Goal: Transaction & Acquisition: Purchase product/service

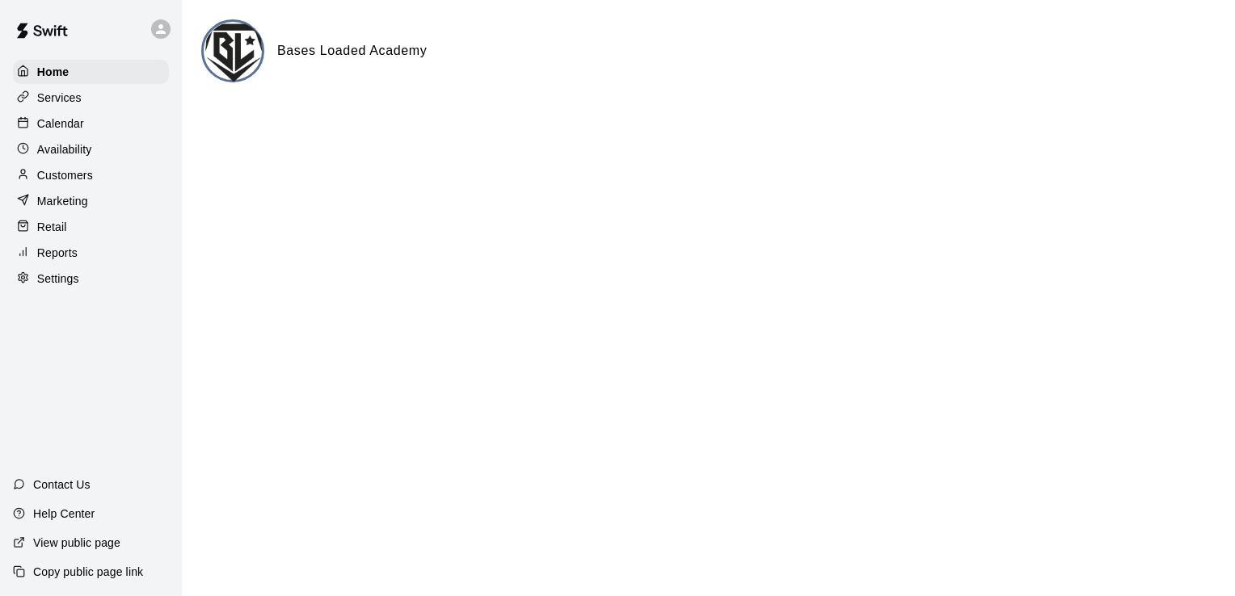
click at [95, 123] on div "Calendar" at bounding box center [91, 124] width 156 height 24
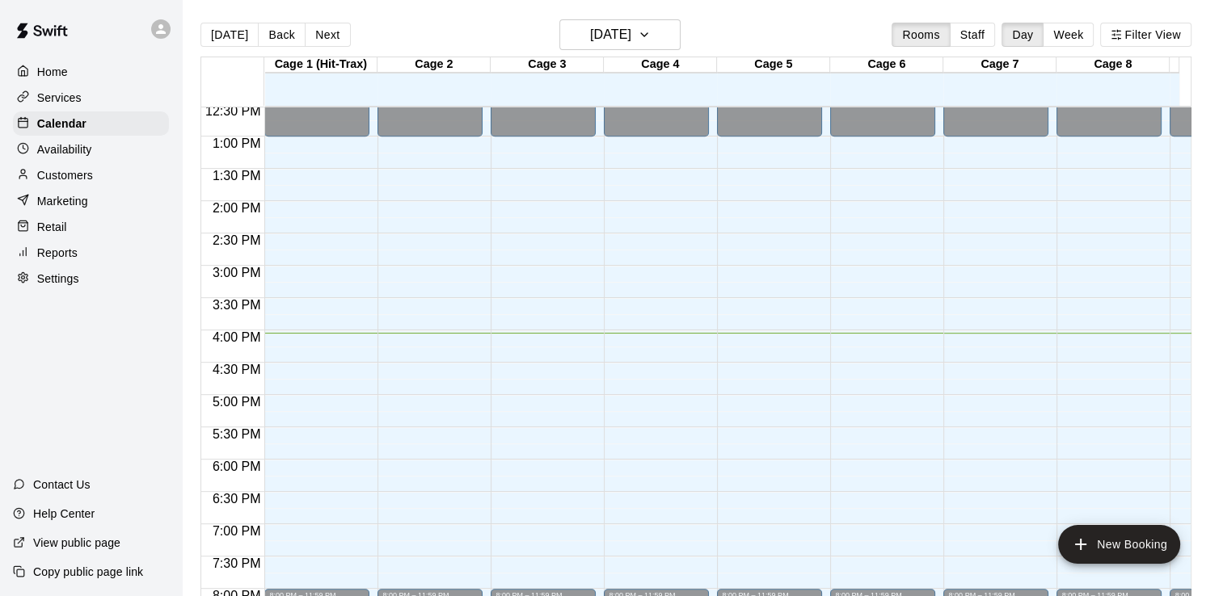
scroll to position [832, 0]
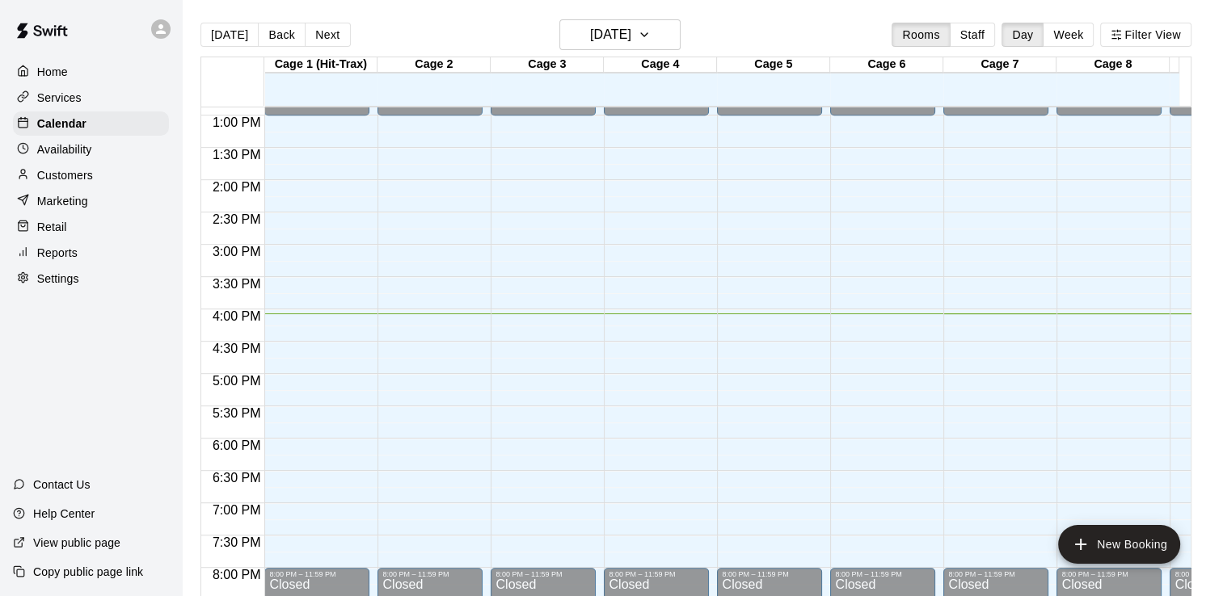
click at [69, 259] on p "Reports" at bounding box center [57, 253] width 40 height 16
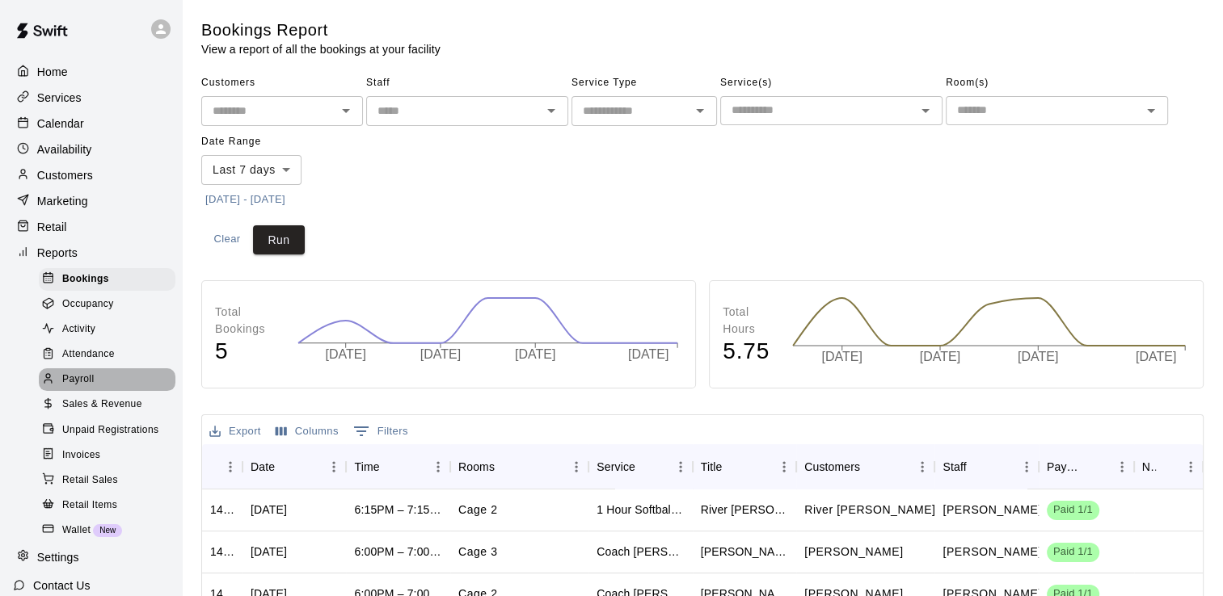
click at [117, 391] on div "Payroll" at bounding box center [107, 380] width 137 height 23
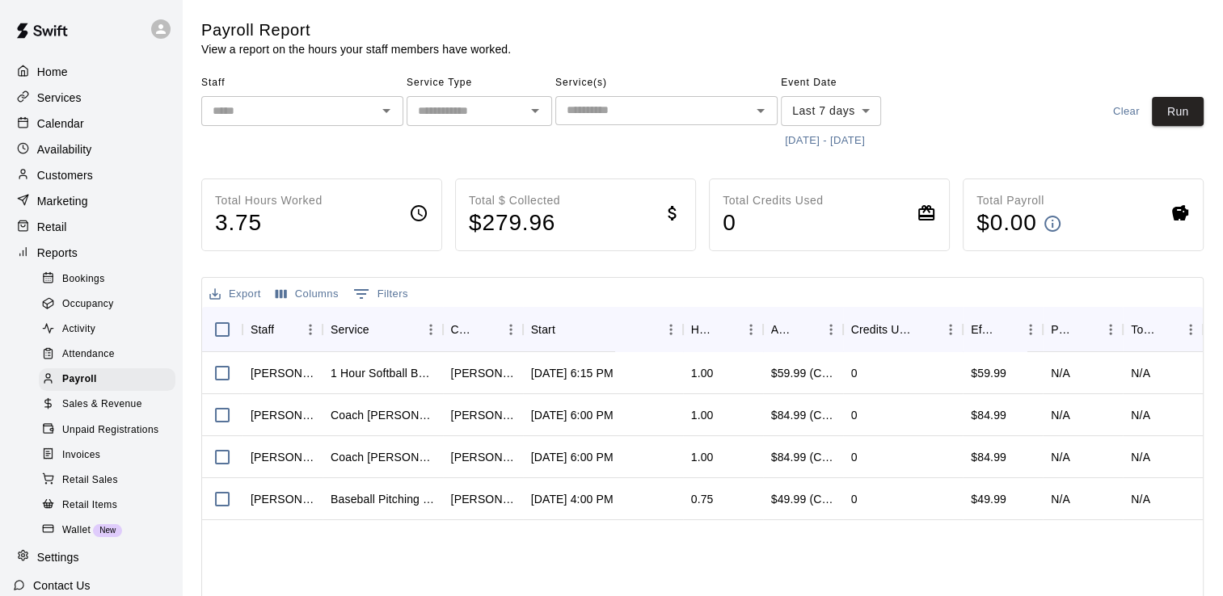
click at [388, 117] on icon "Open" at bounding box center [386, 110] width 19 height 19
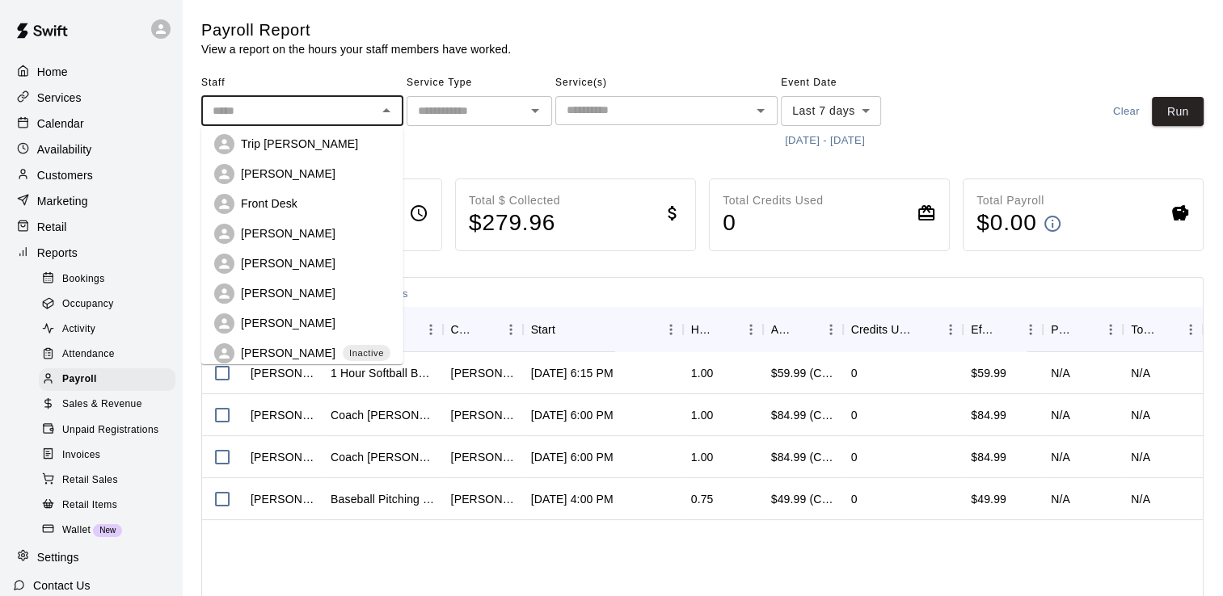
scroll to position [81, 0]
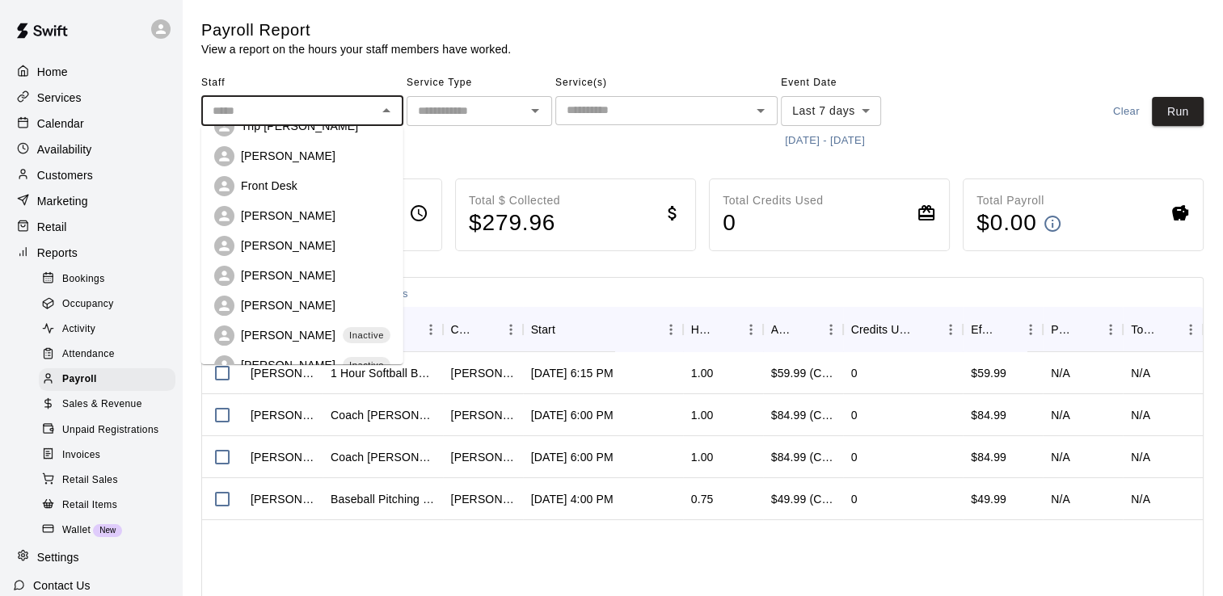
click at [310, 270] on p "[PERSON_NAME]" at bounding box center [288, 276] width 95 height 16
type input "**********"
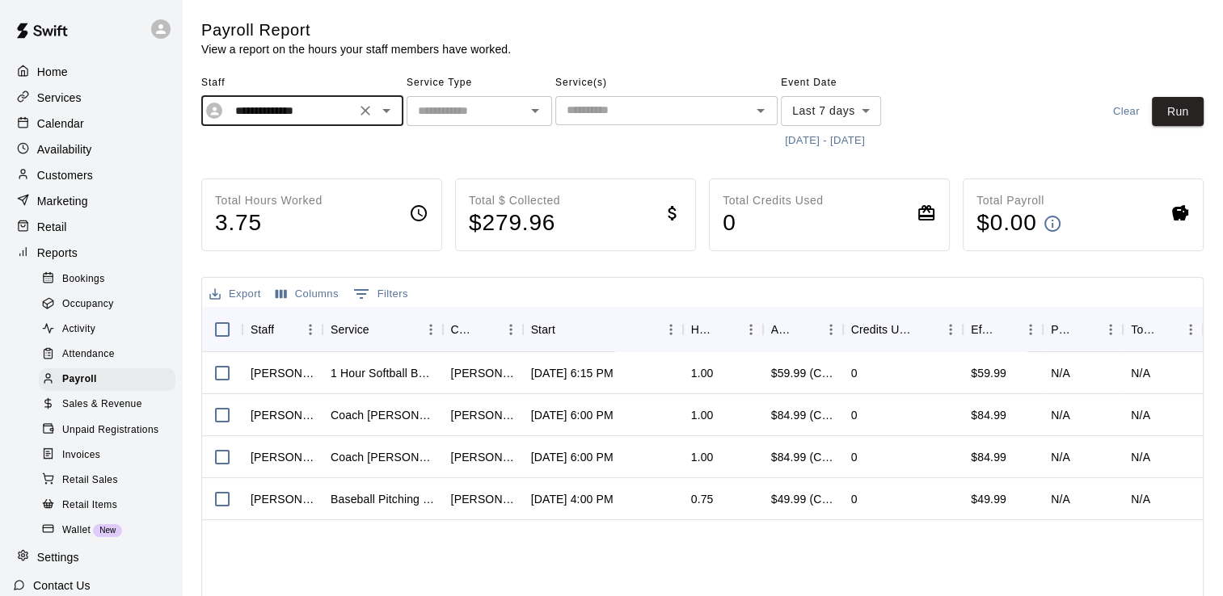
click at [864, 141] on button "[DATE] - [DATE]" at bounding box center [825, 140] width 88 height 25
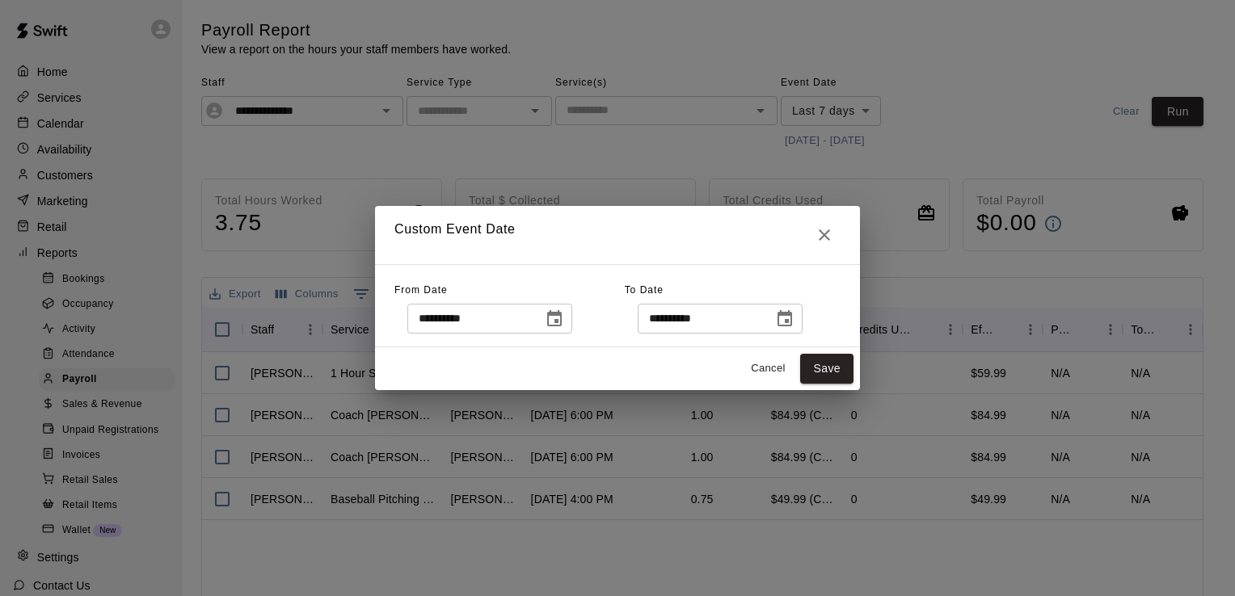
click at [564, 318] on icon "Choose date, selected date is Sep 5, 2025" at bounding box center [554, 319] width 19 height 19
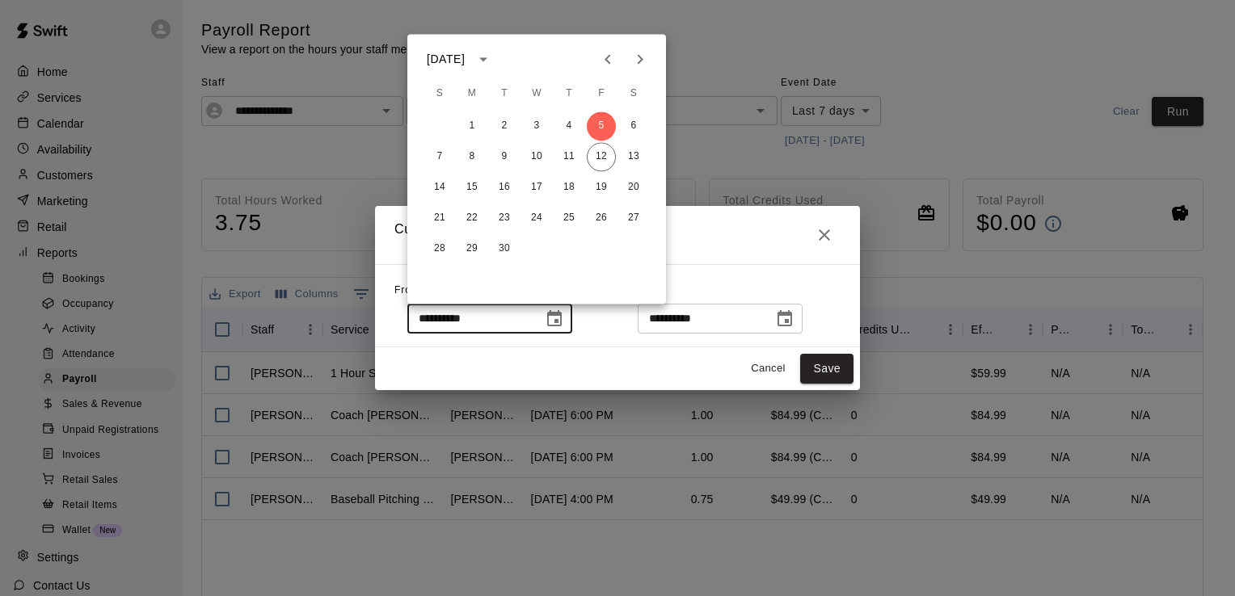
click at [612, 53] on icon "Previous month" at bounding box center [607, 58] width 19 height 19
click at [443, 277] on button "31" at bounding box center [439, 279] width 29 height 29
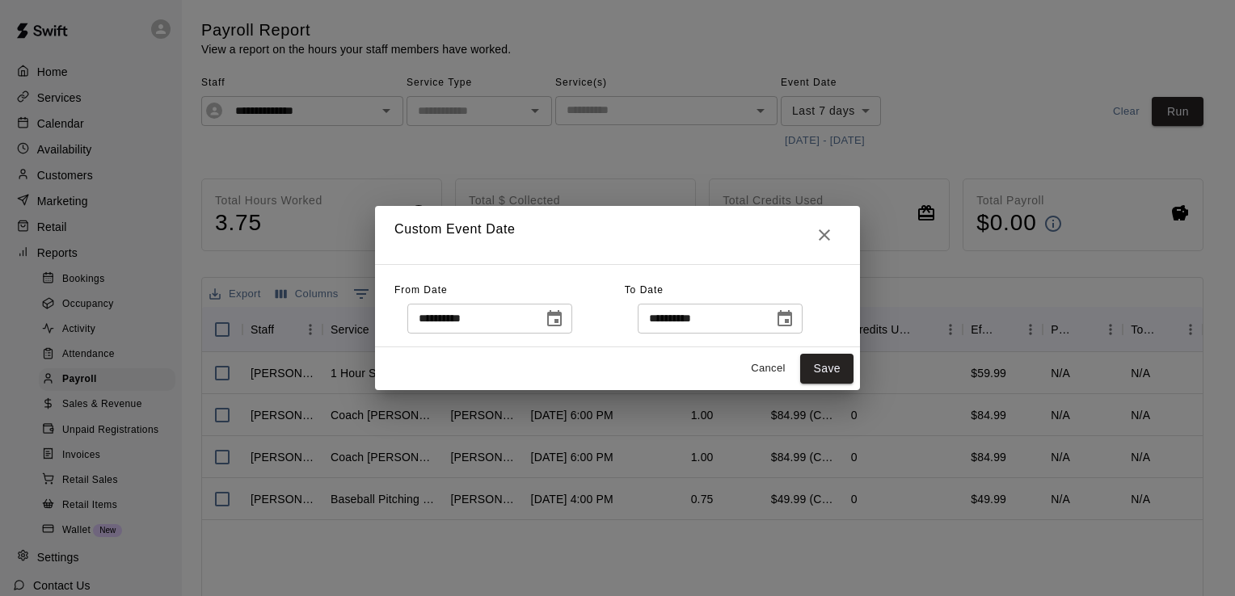
type input "**********"
click at [821, 370] on button "Save" at bounding box center [826, 369] width 53 height 30
type input "******"
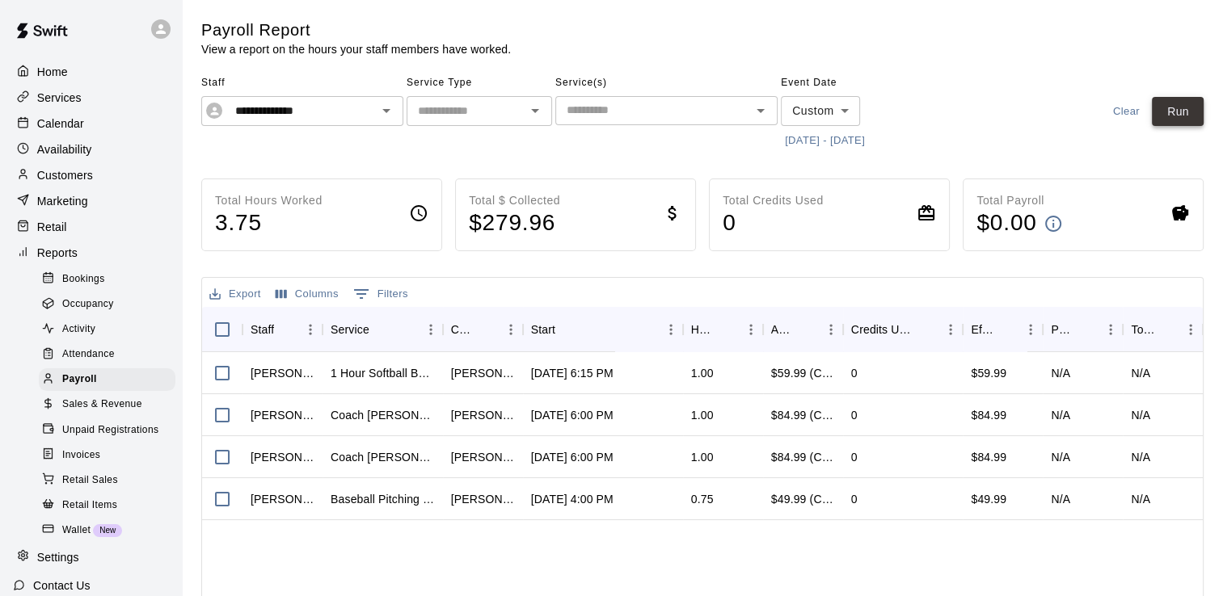
click at [1184, 108] on button "Run" at bounding box center [1178, 112] width 52 height 30
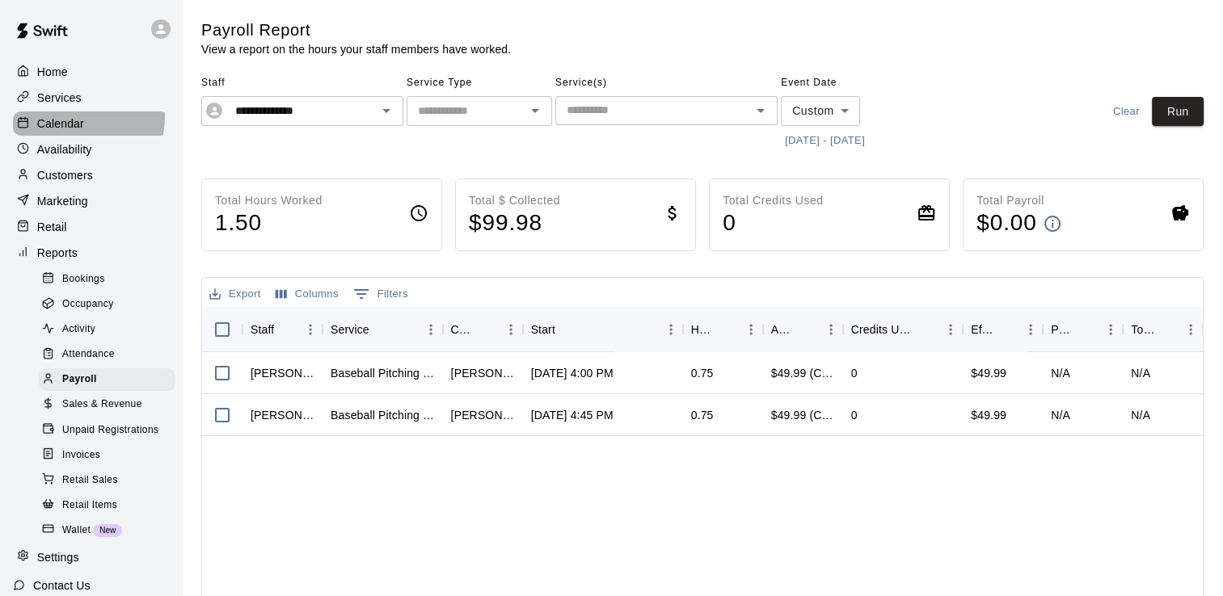
click at [87, 120] on div "Calendar" at bounding box center [91, 124] width 156 height 24
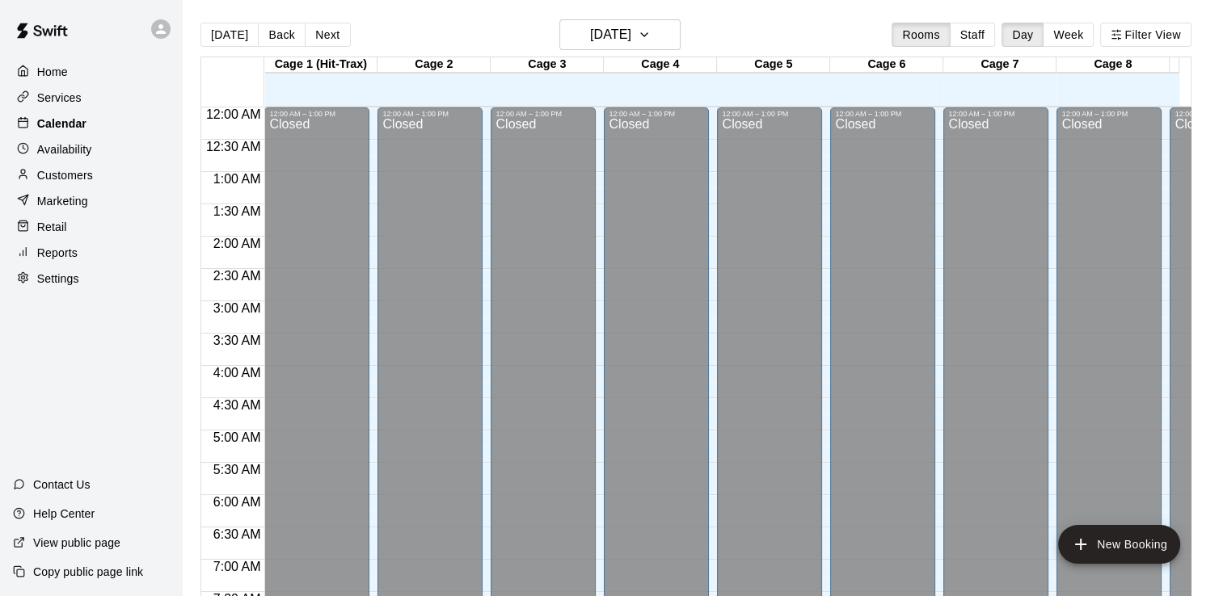
scroll to position [994, 0]
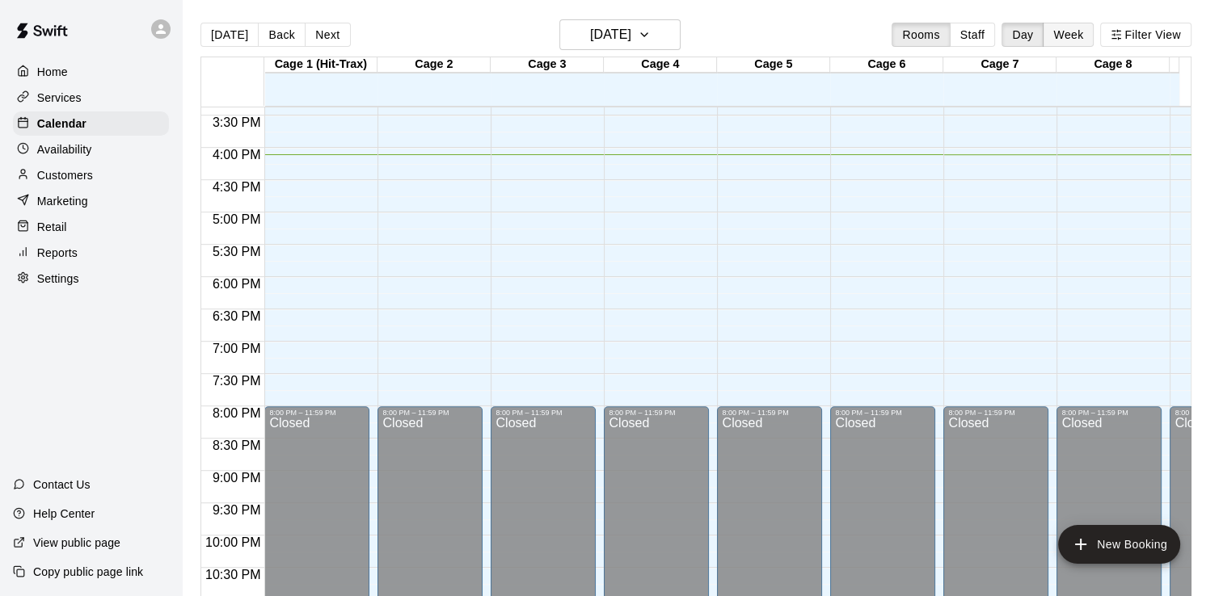
click at [1088, 32] on button "Week" at bounding box center [1068, 35] width 51 height 24
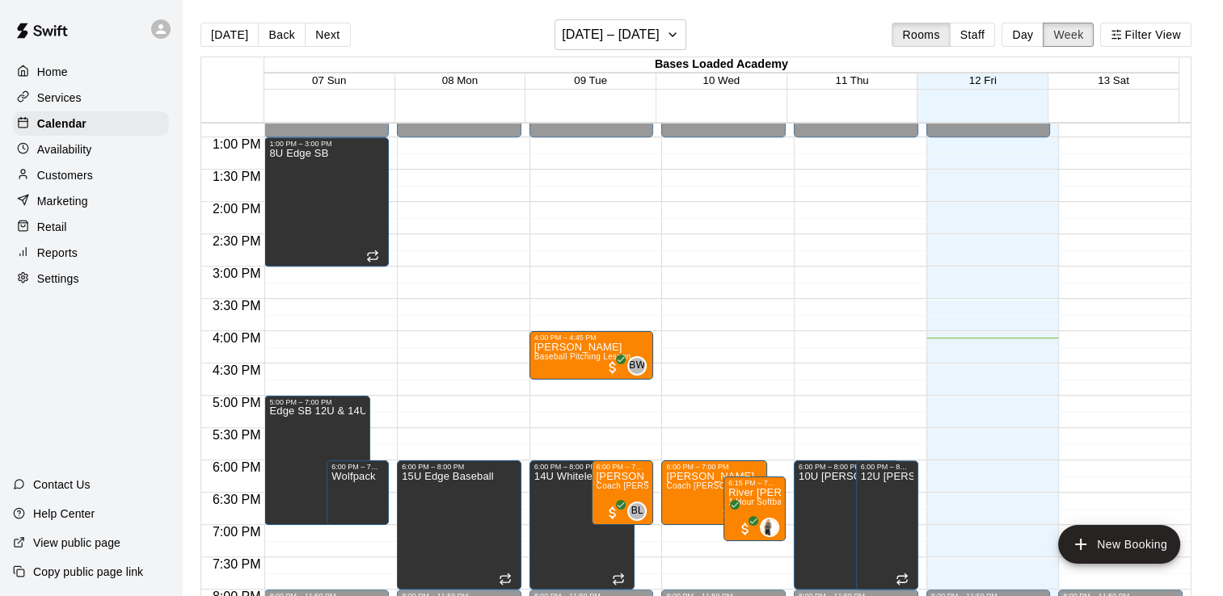
scroll to position [798, 0]
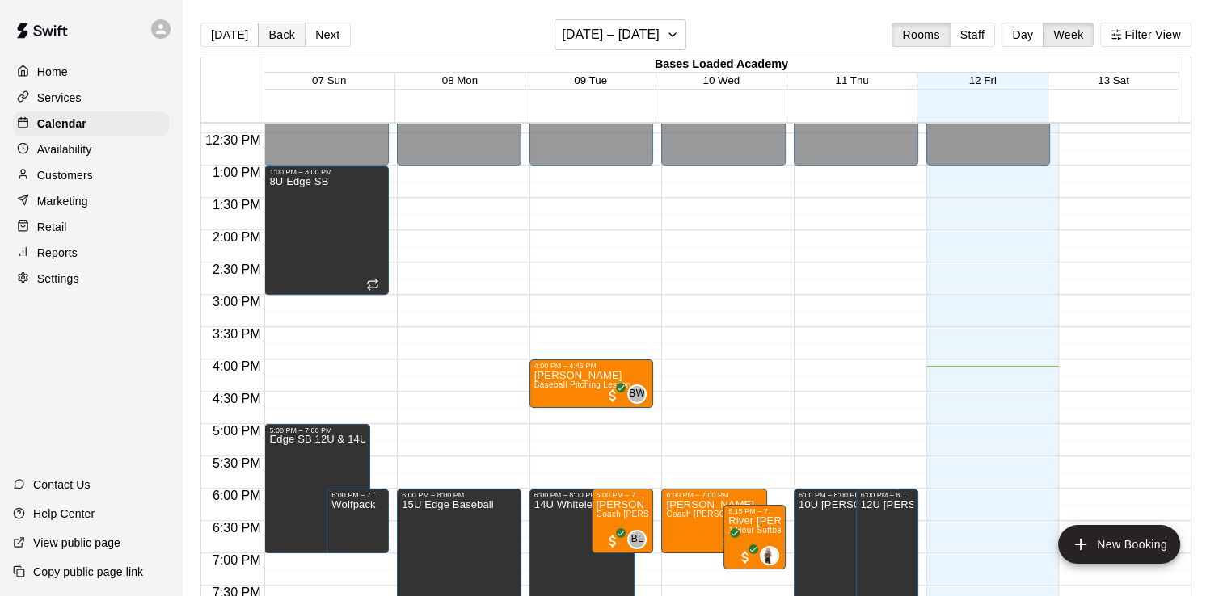
click at [273, 35] on button "Back" at bounding box center [282, 35] width 48 height 24
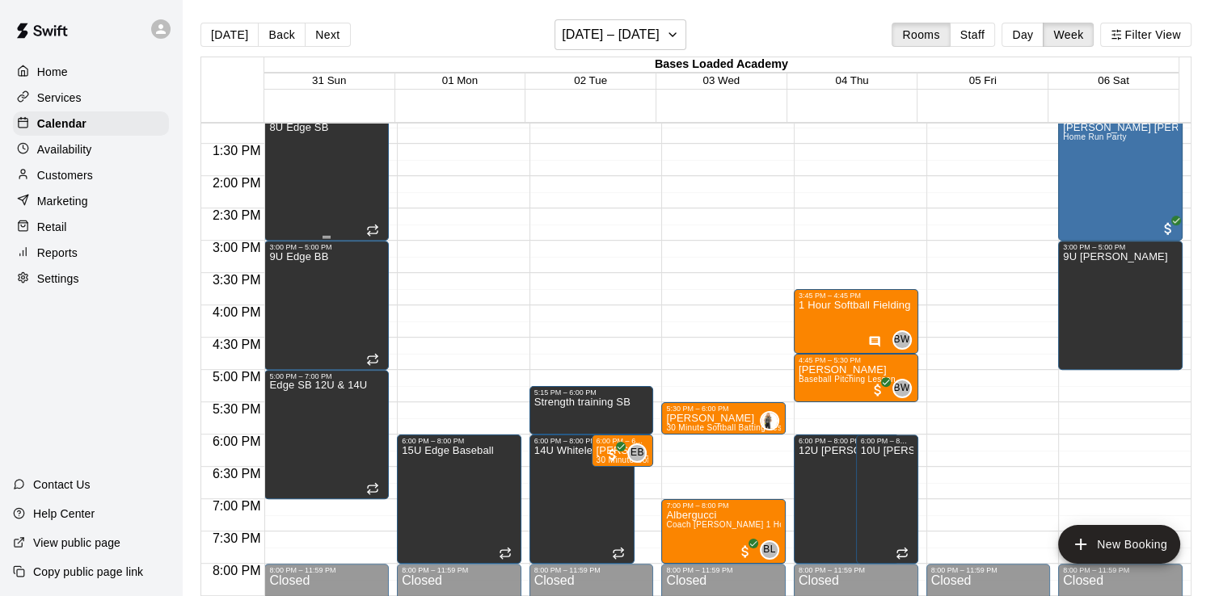
scroll to position [879, 0]
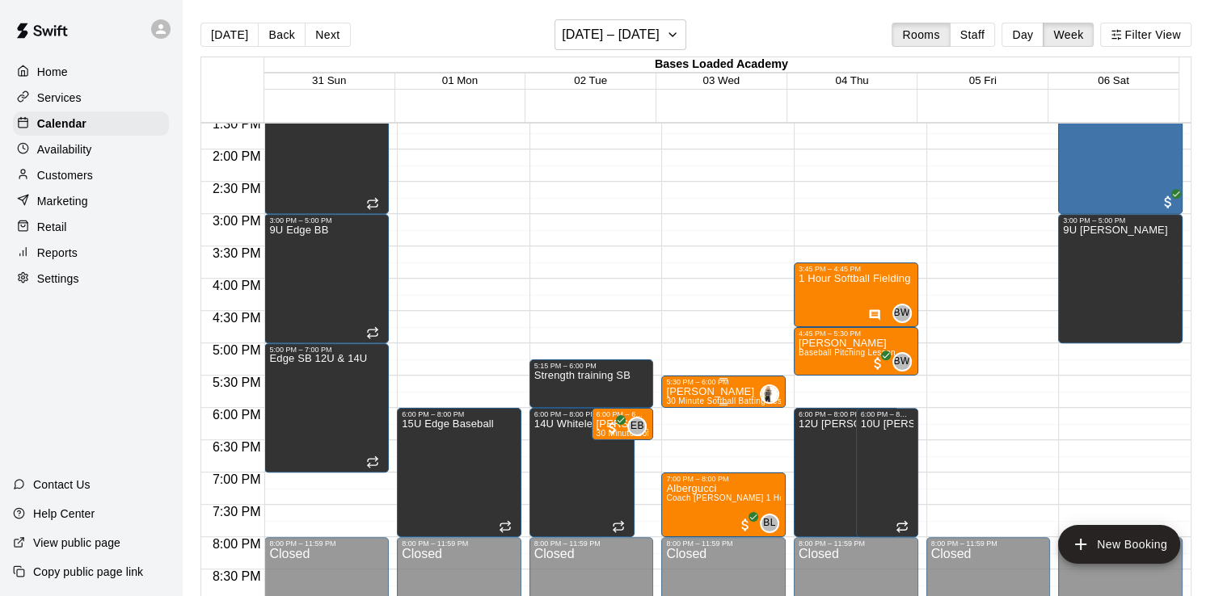
click at [677, 392] on p "[PERSON_NAME]" at bounding box center [723, 392] width 115 height 0
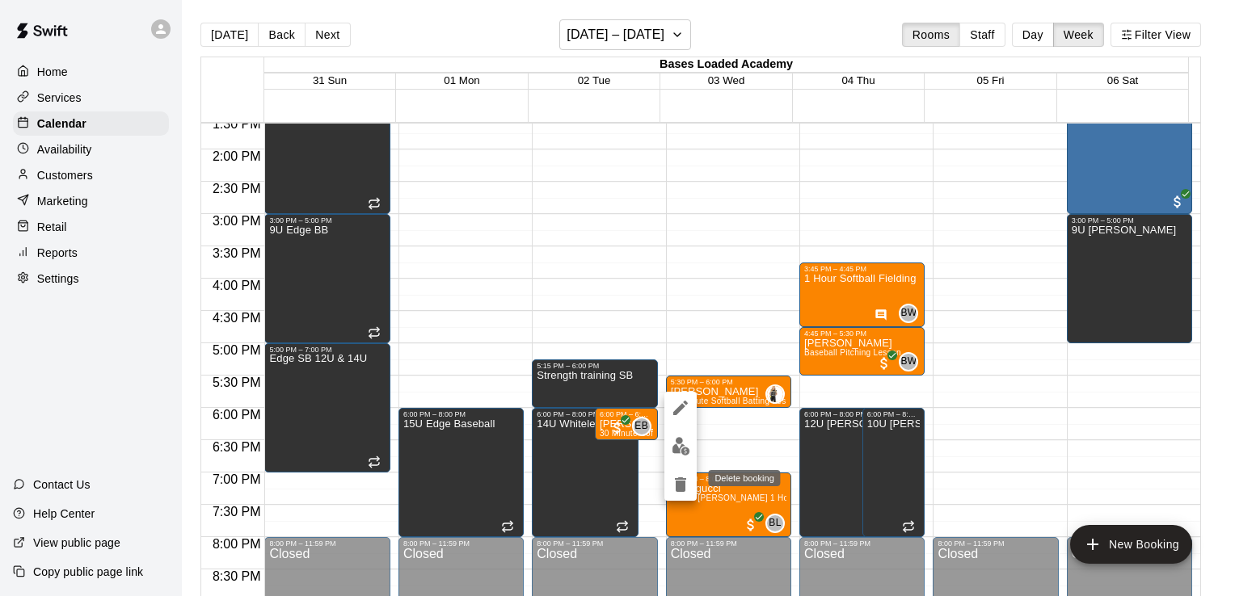
click at [679, 478] on icon "delete" at bounding box center [680, 485] width 11 height 15
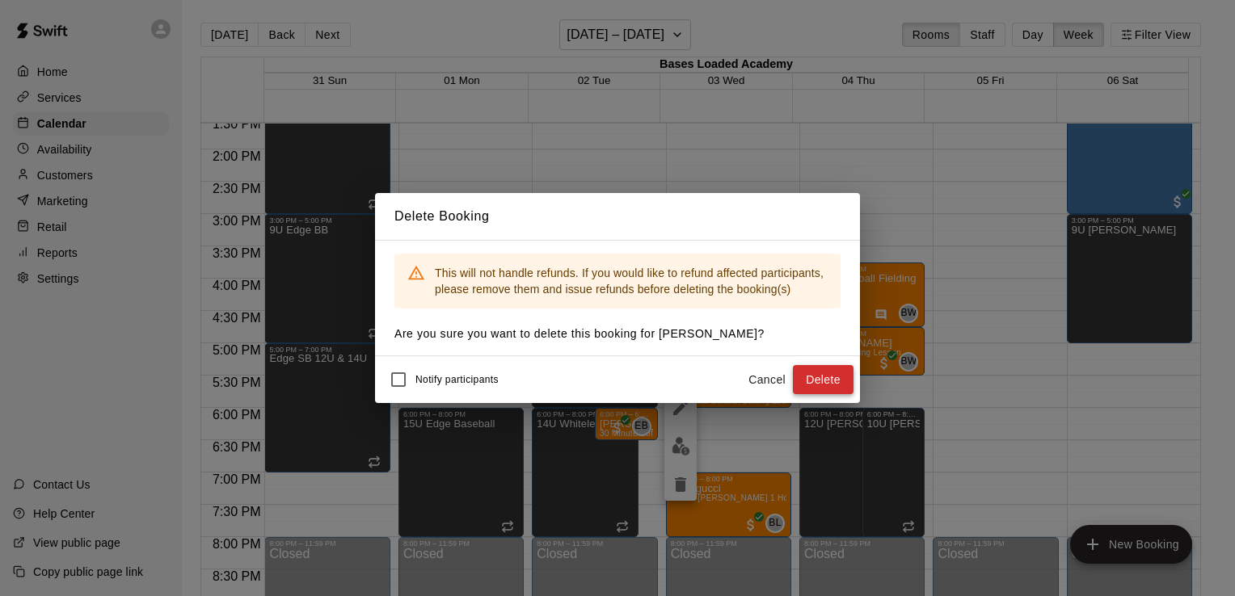
click at [823, 377] on button "Delete" at bounding box center [823, 380] width 61 height 30
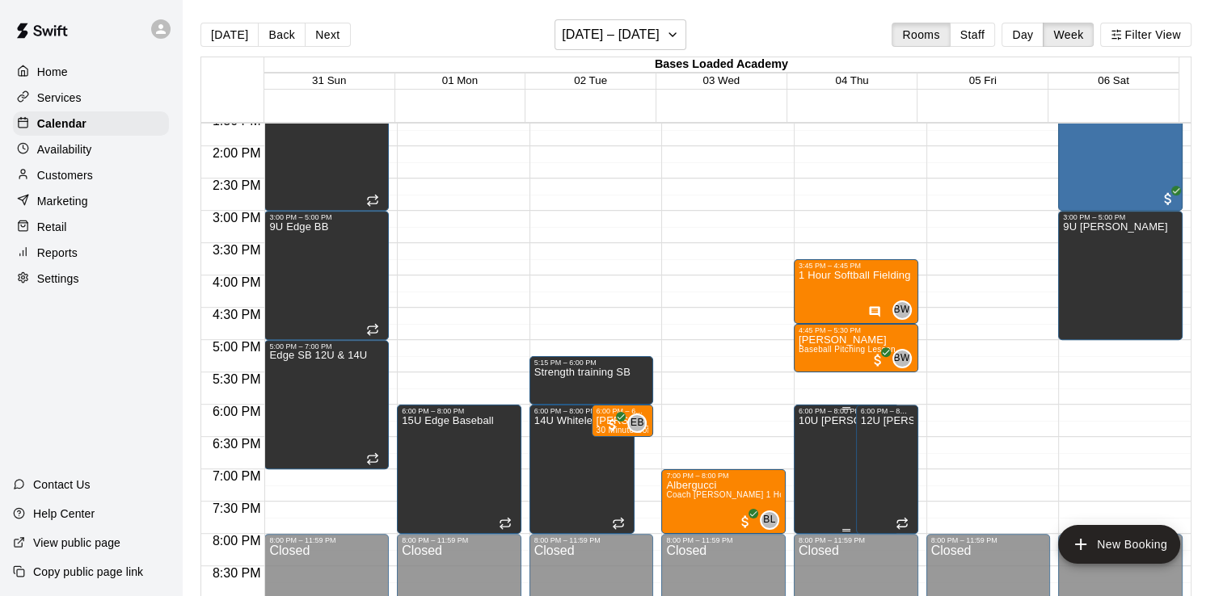
scroll to position [960, 0]
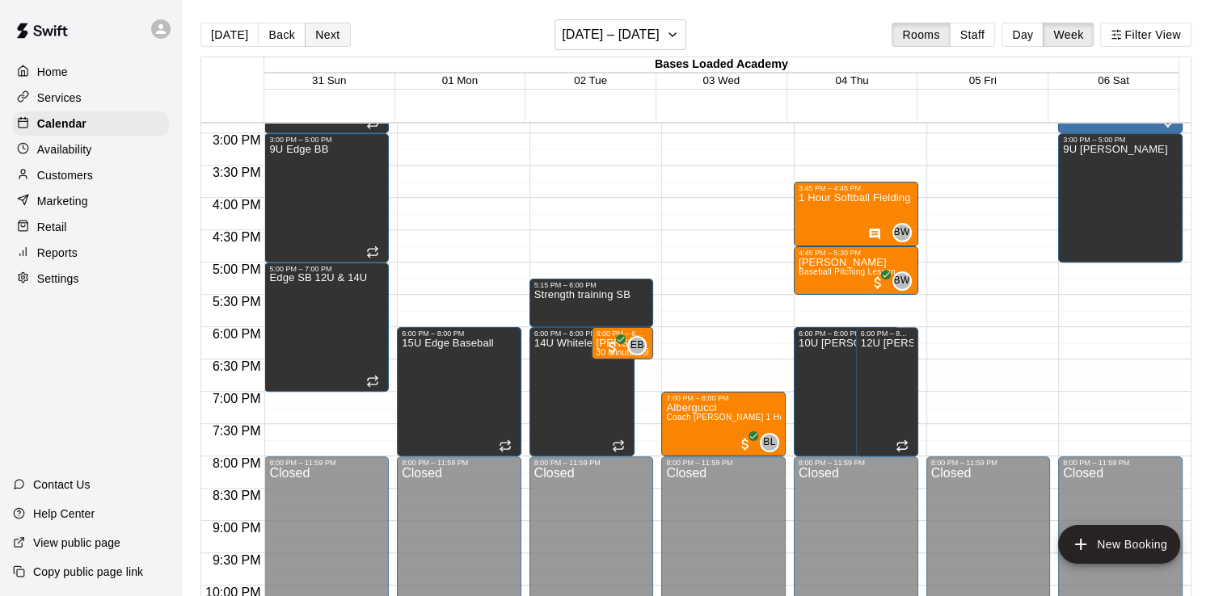
click at [327, 31] on button "Next" at bounding box center [327, 35] width 45 height 24
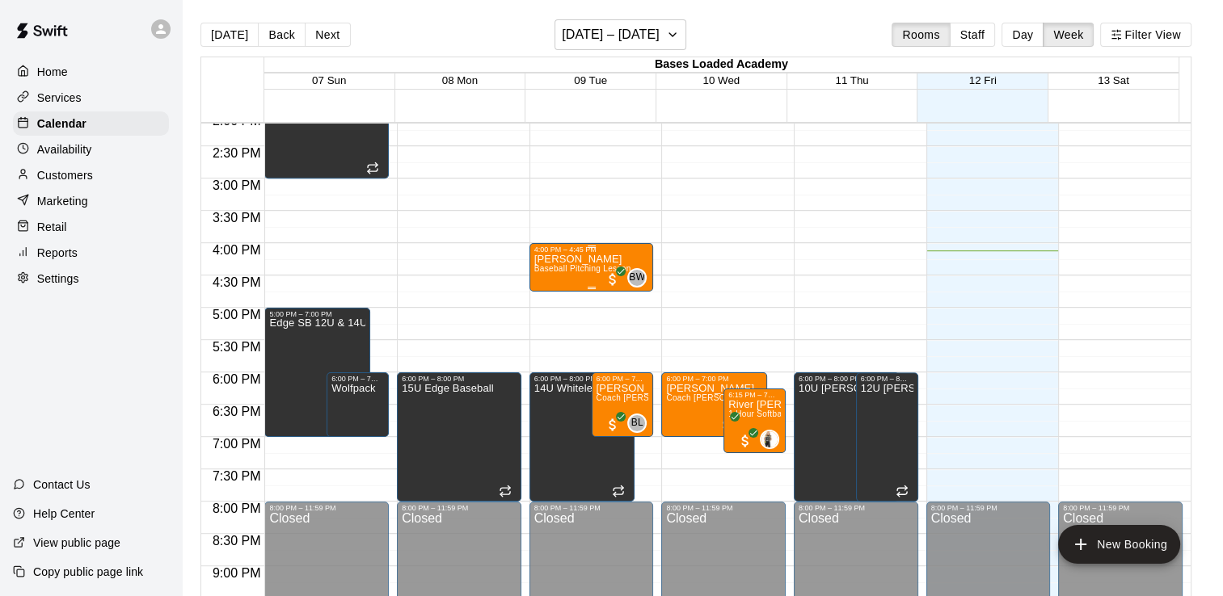
scroll to position [879, 0]
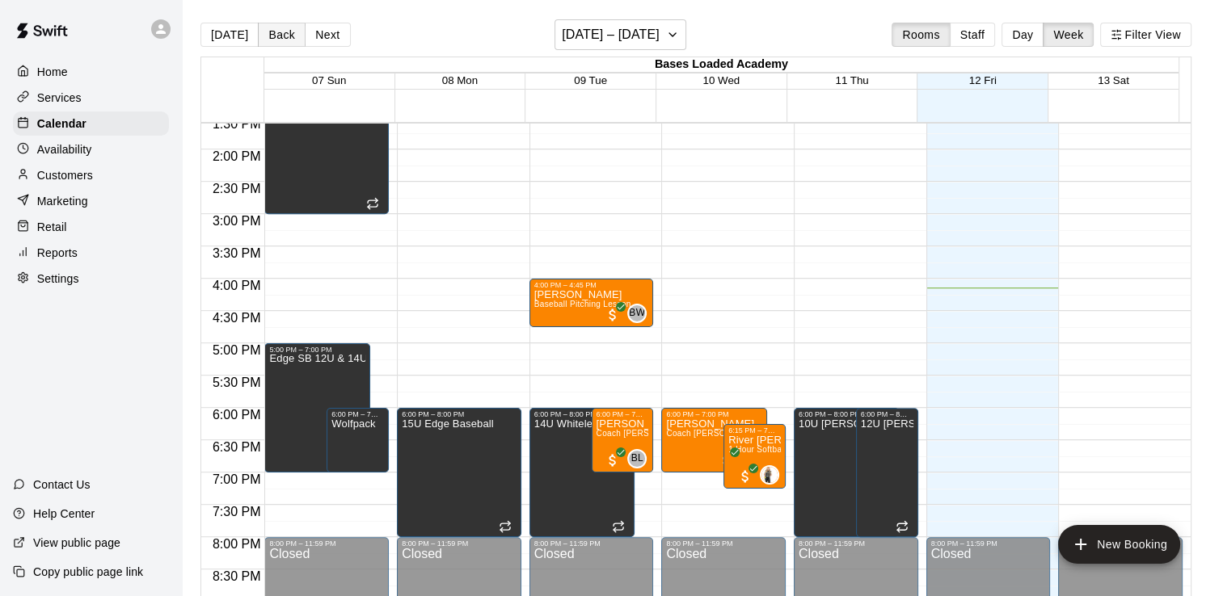
click at [282, 35] on button "Back" at bounding box center [282, 35] width 48 height 24
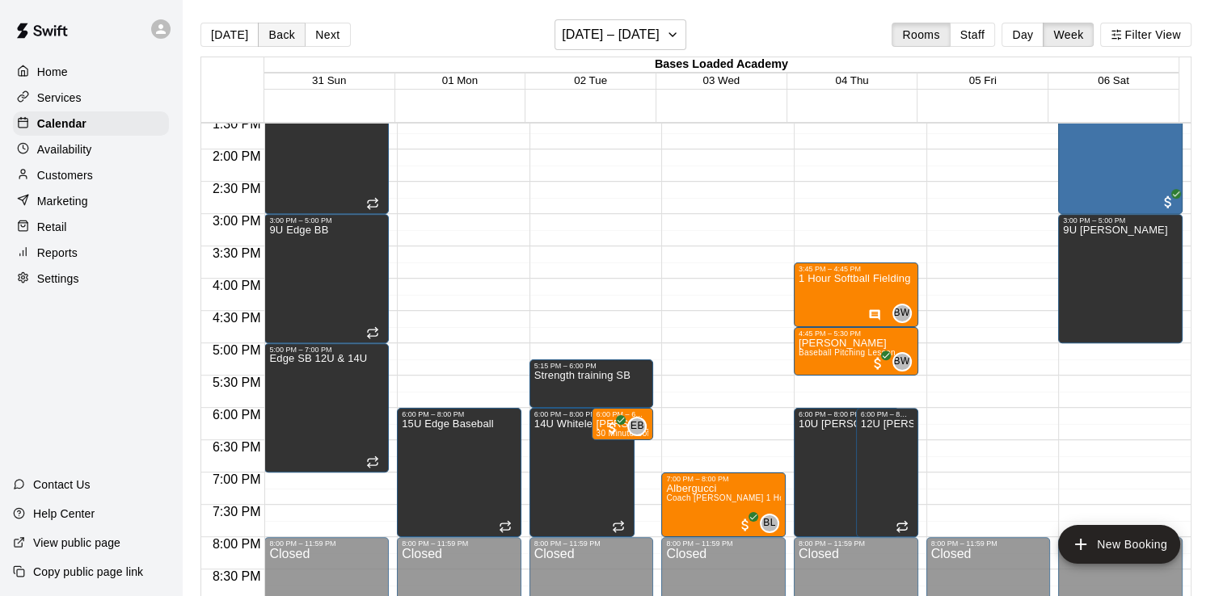
click at [281, 34] on button "Back" at bounding box center [282, 35] width 48 height 24
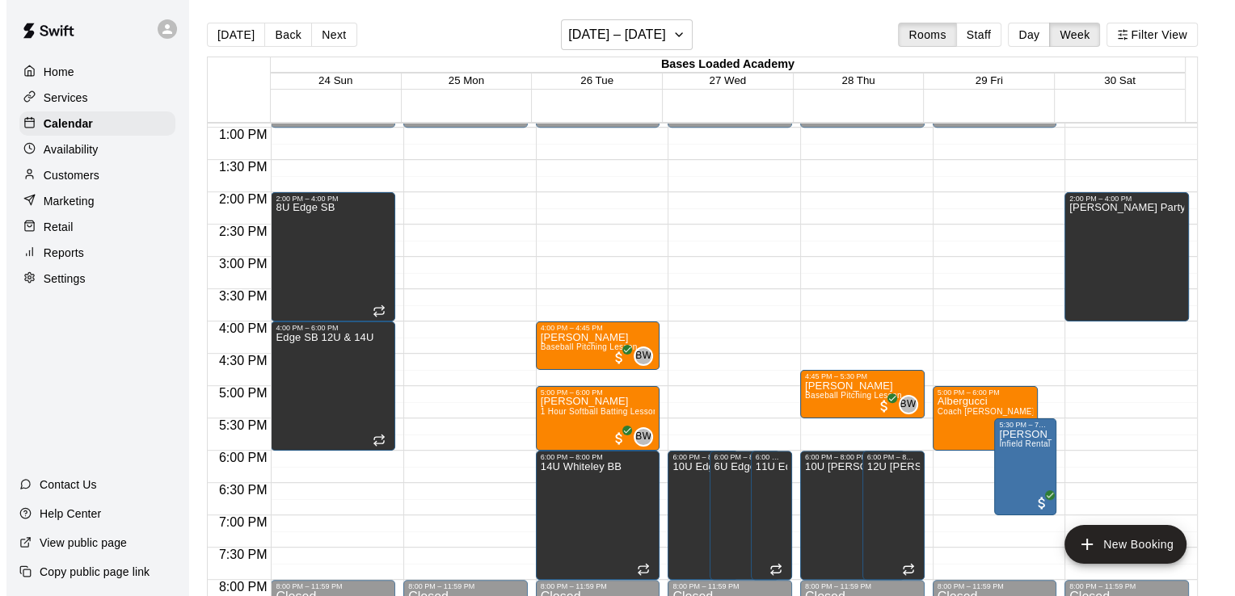
scroll to position [798, 0]
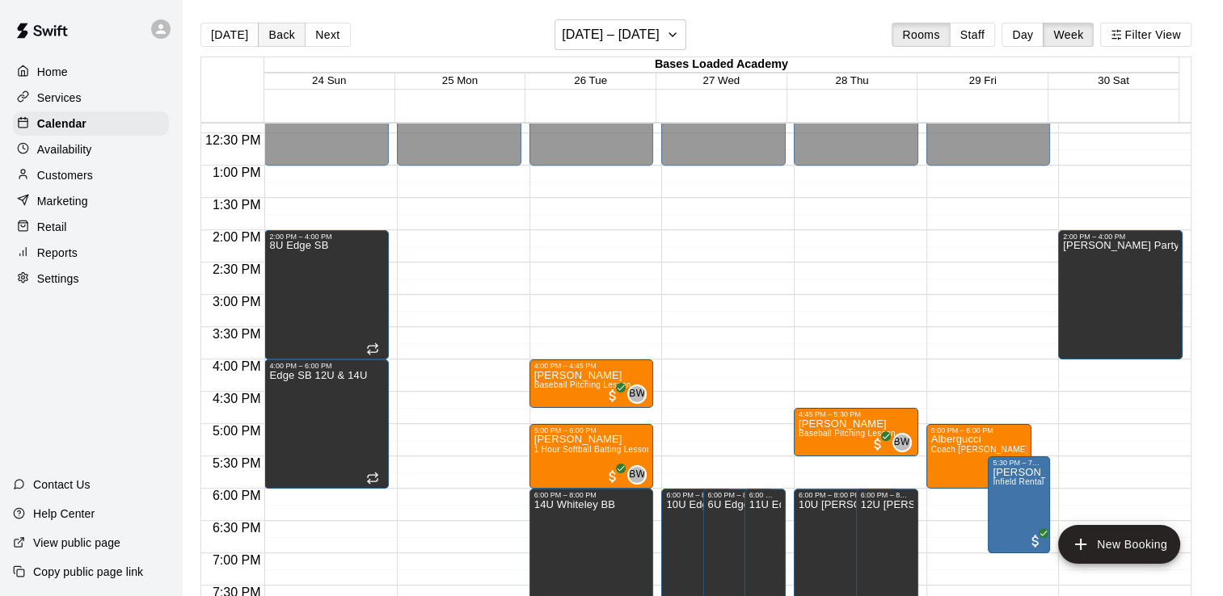
click at [275, 34] on button "Back" at bounding box center [282, 35] width 48 height 24
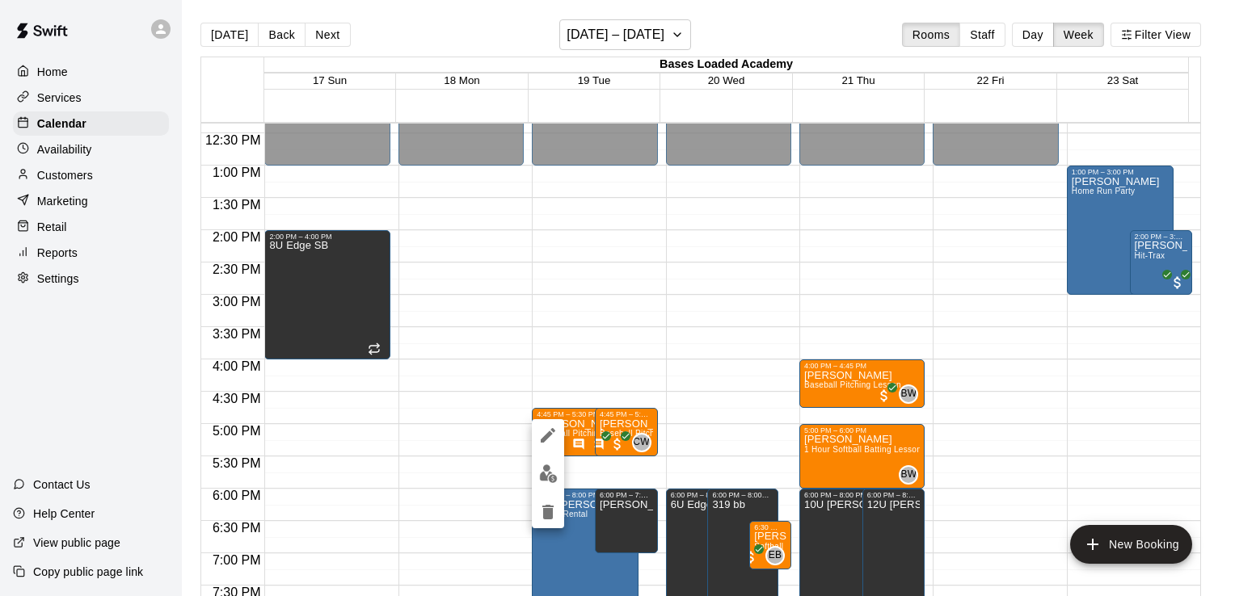
click at [575, 463] on div at bounding box center [617, 298] width 1235 height 596
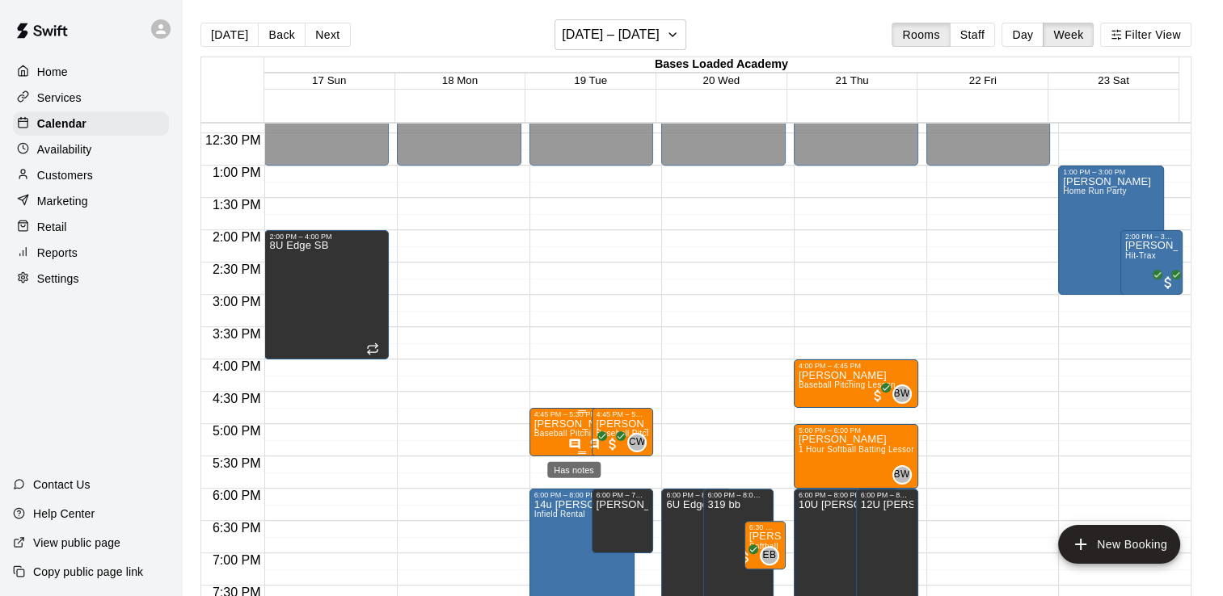
click at [575, 441] on icon "Has notes" at bounding box center [575, 444] width 11 height 11
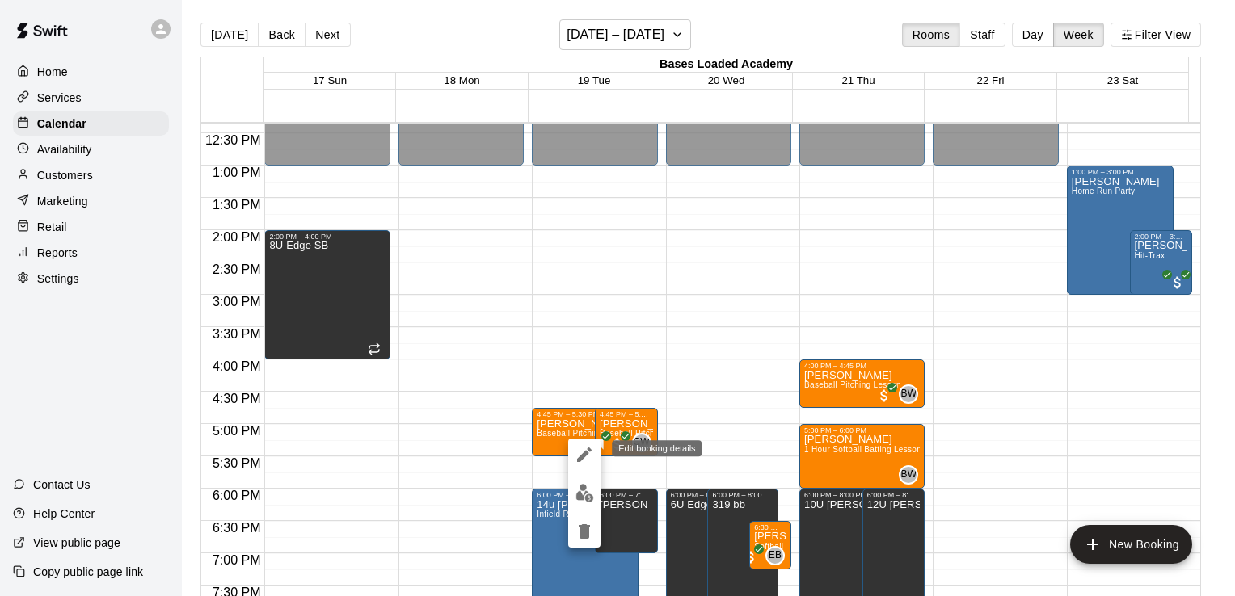
click at [579, 461] on icon "edit" at bounding box center [584, 455] width 15 height 15
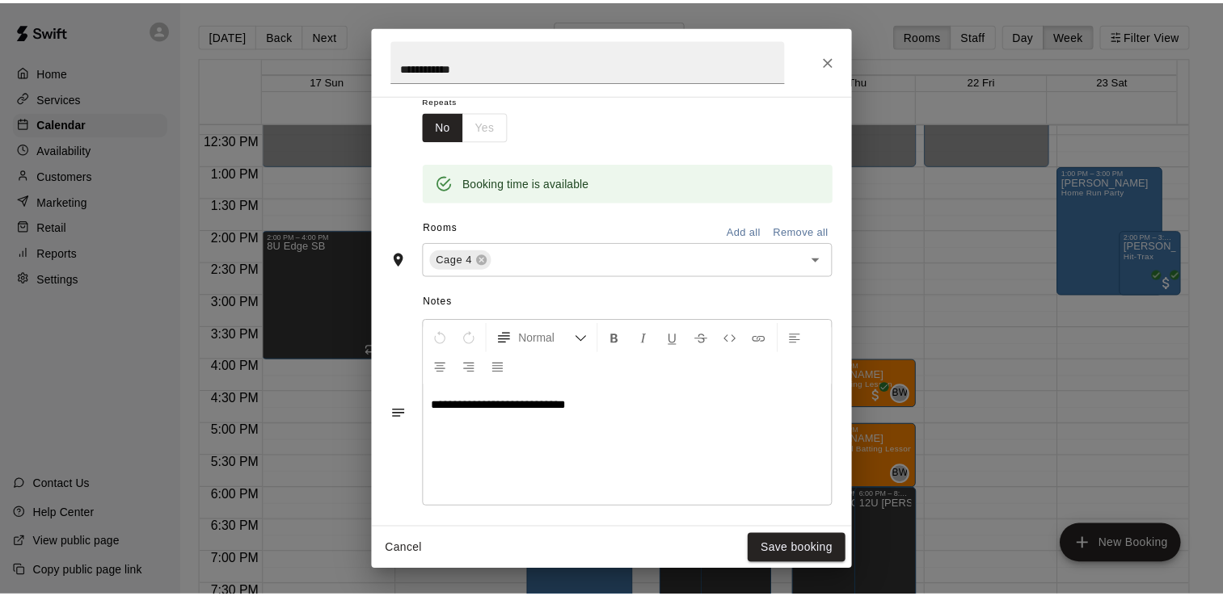
scroll to position [314, 0]
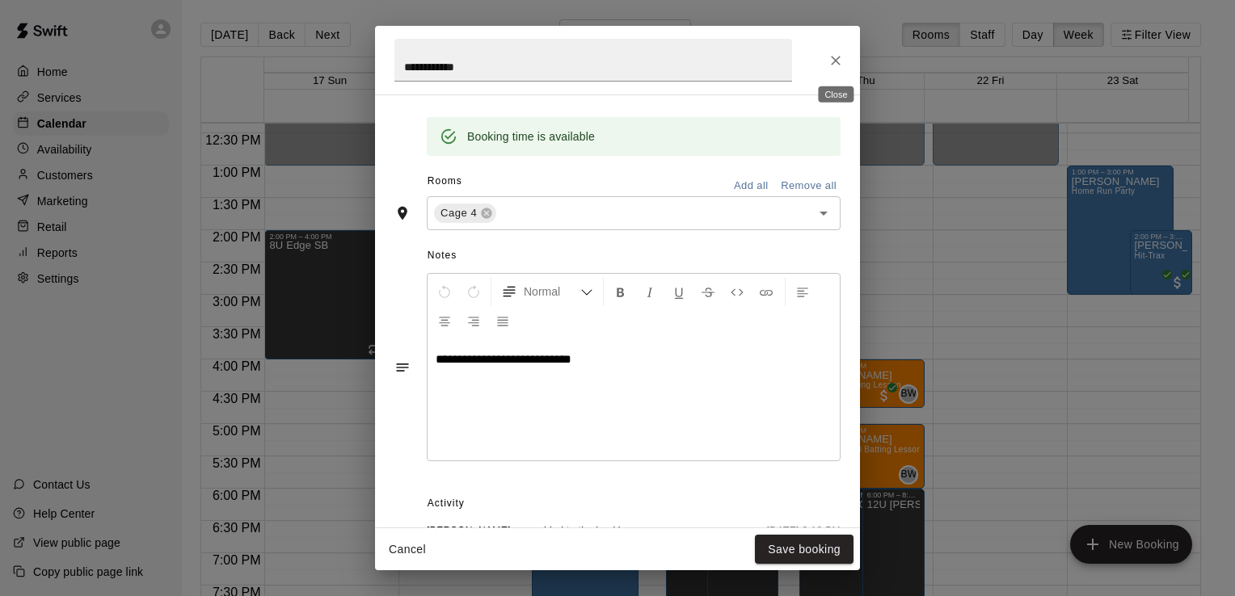
click at [840, 58] on icon "Close" at bounding box center [836, 61] width 16 height 16
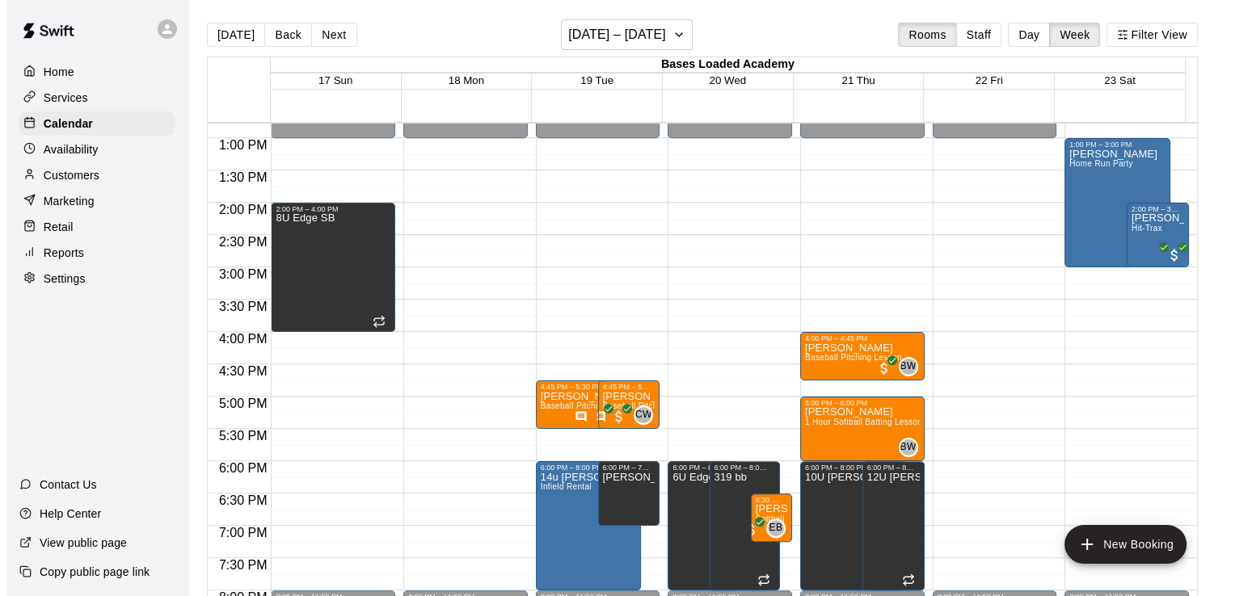
scroll to position [798, 0]
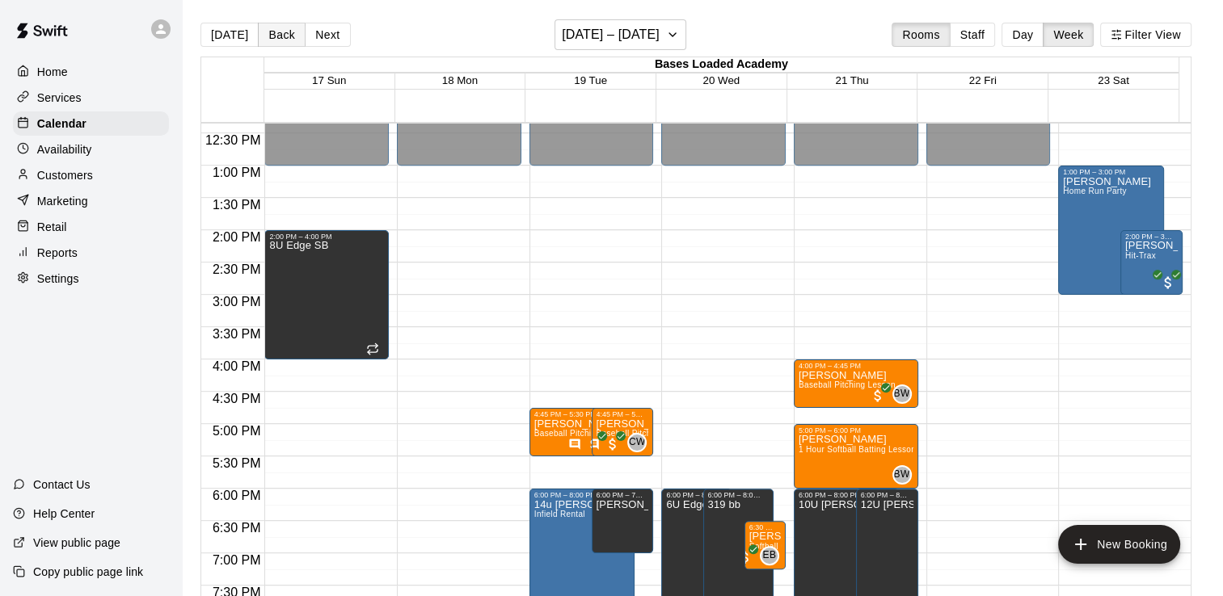
click at [272, 31] on button "Back" at bounding box center [282, 35] width 48 height 24
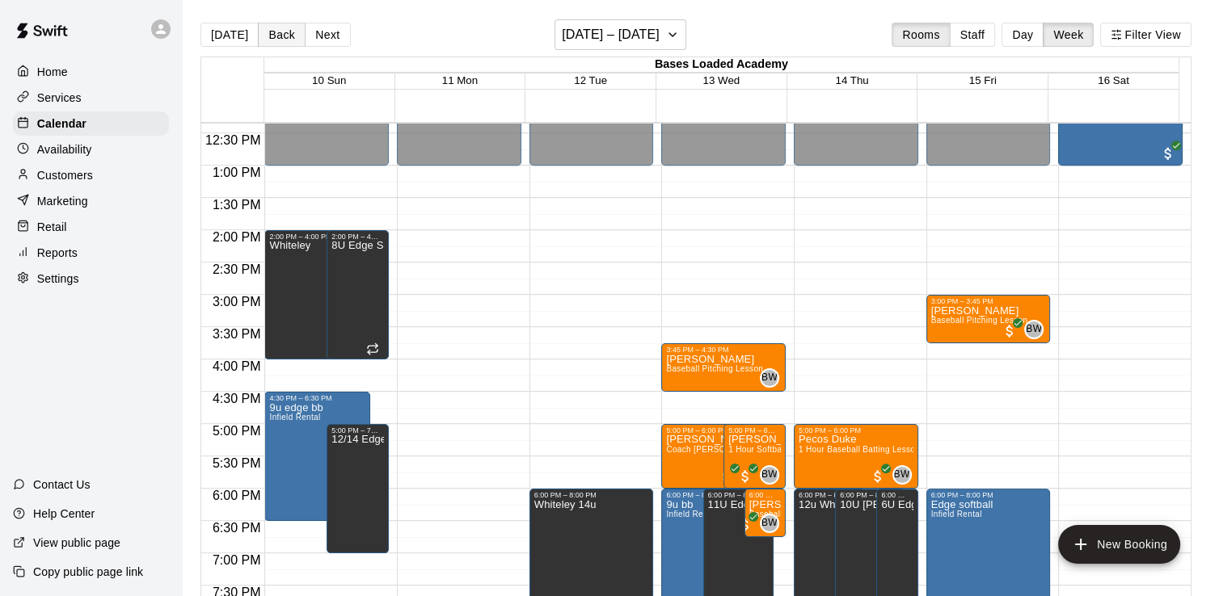
click at [291, 33] on button "Back" at bounding box center [282, 35] width 48 height 24
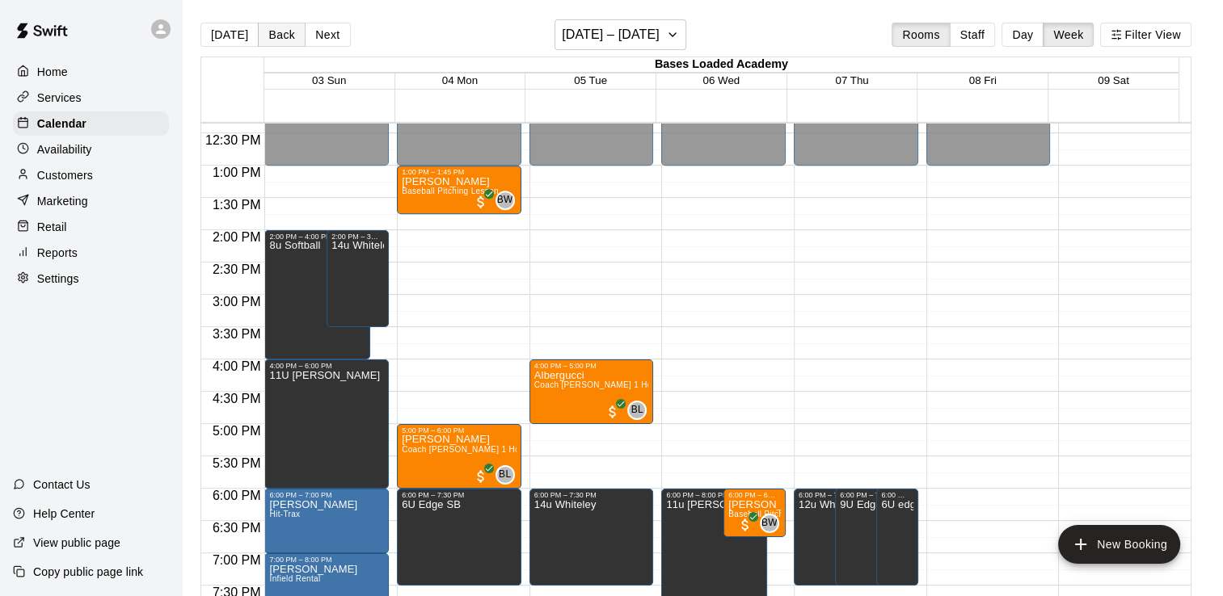
click at [288, 40] on button "Back" at bounding box center [282, 35] width 48 height 24
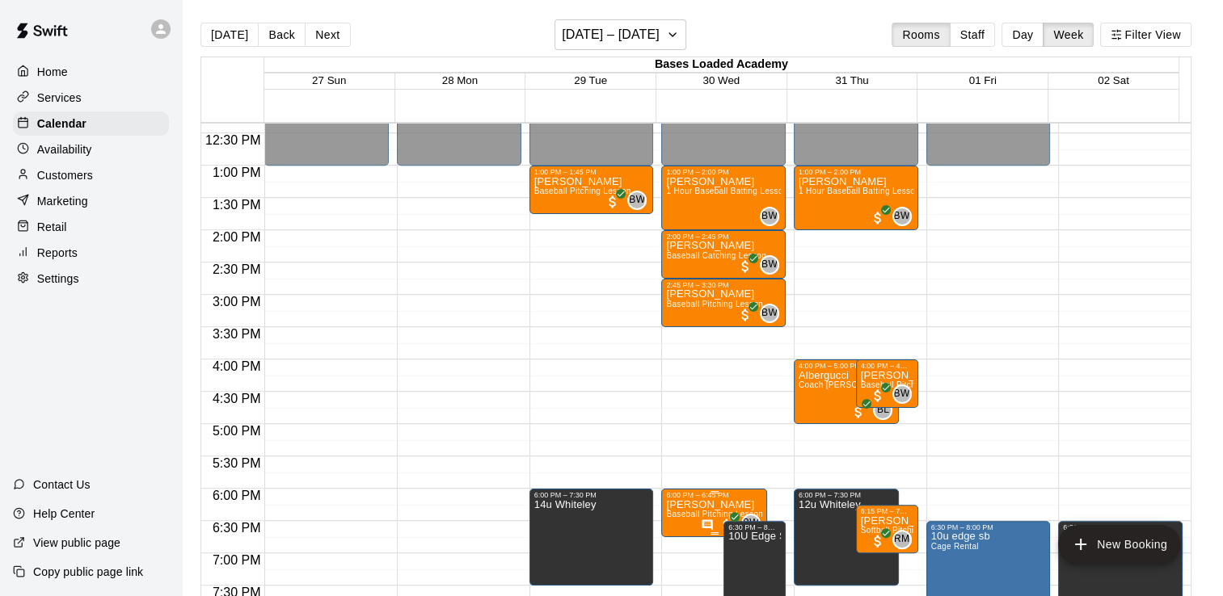
click at [704, 515] on div "BW 0" at bounding box center [731, 523] width 60 height 19
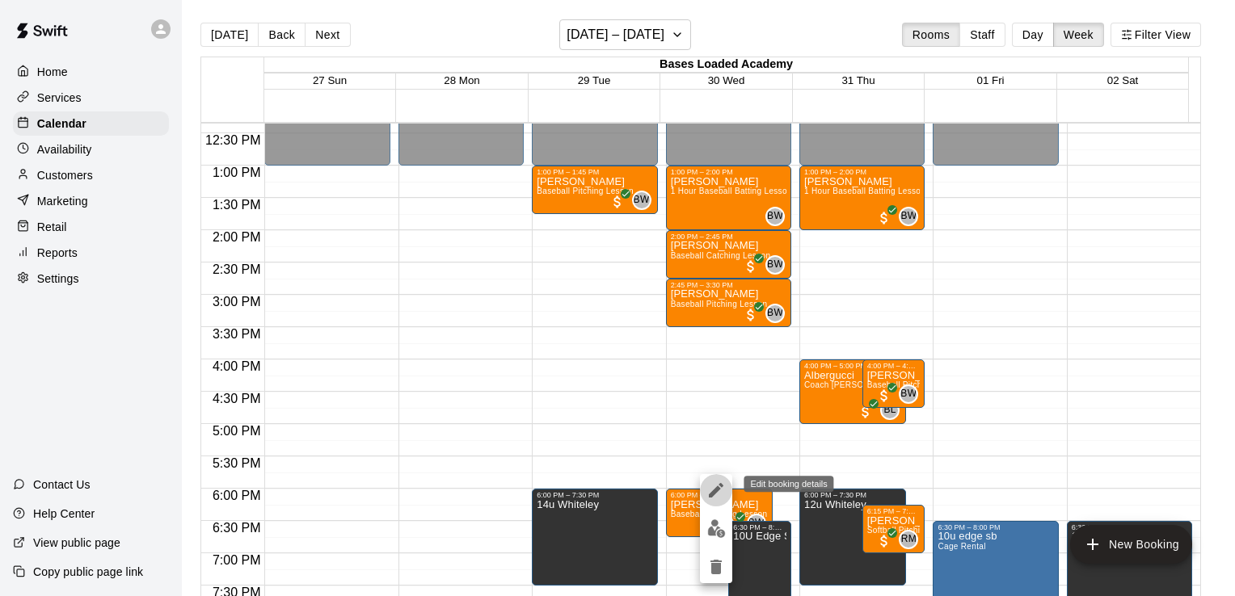
click at [720, 481] on icon "edit" at bounding box center [715, 490] width 19 height 19
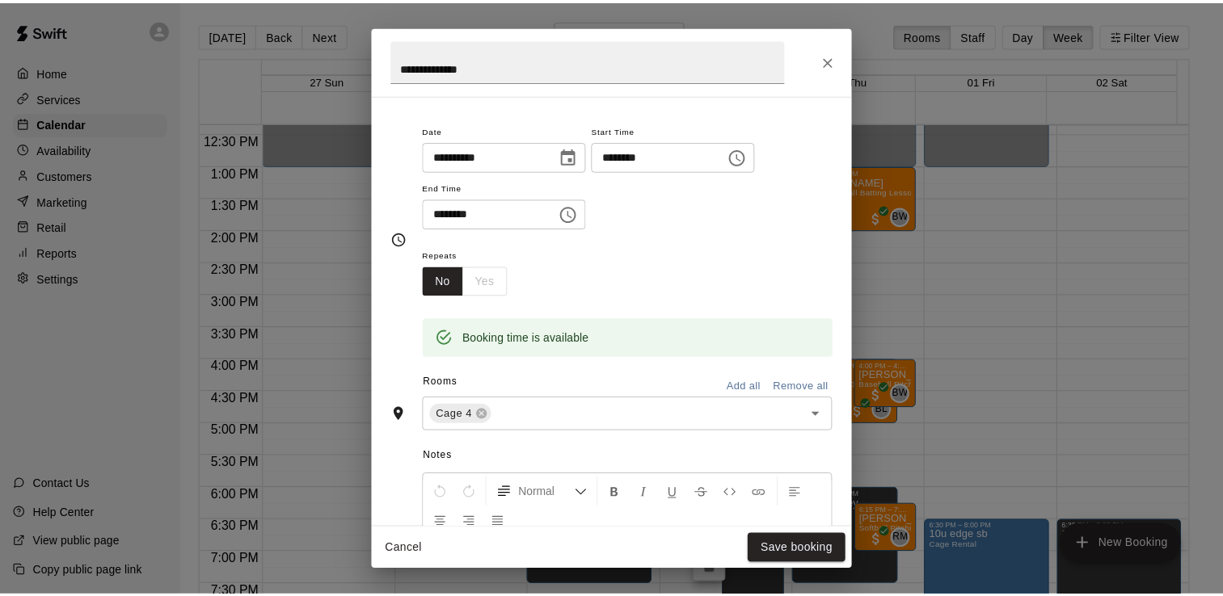
scroll to position [0, 0]
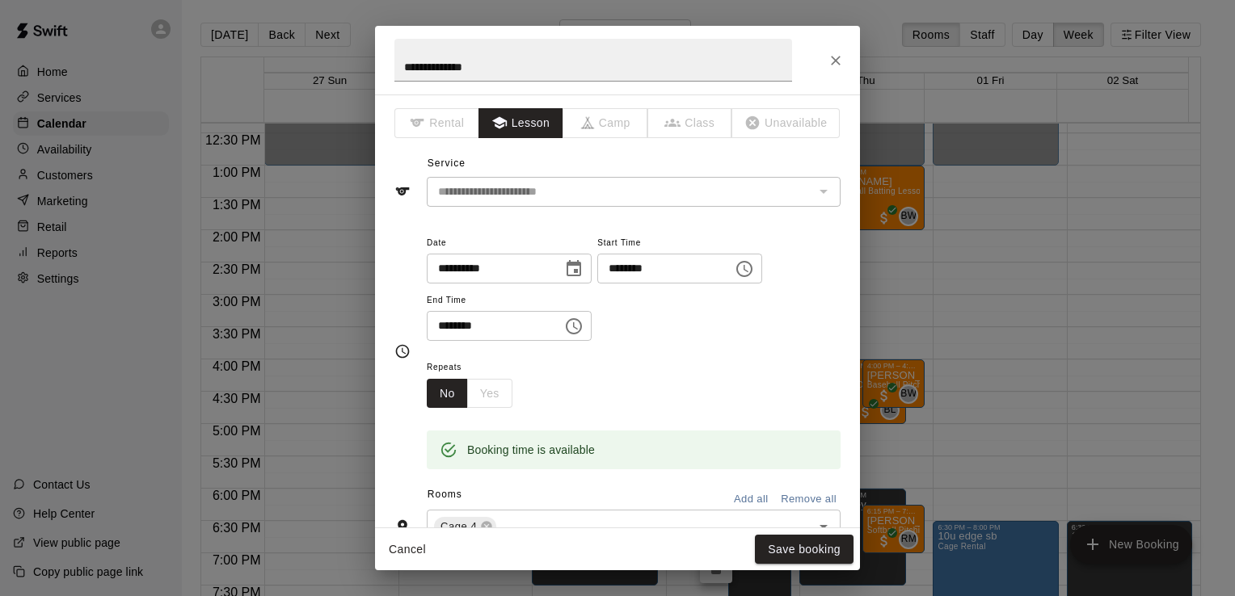
drag, startPoint x: 836, startPoint y: 62, endPoint x: 823, endPoint y: 162, distance: 101.1
click at [836, 62] on icon "Close" at bounding box center [836, 61] width 16 height 16
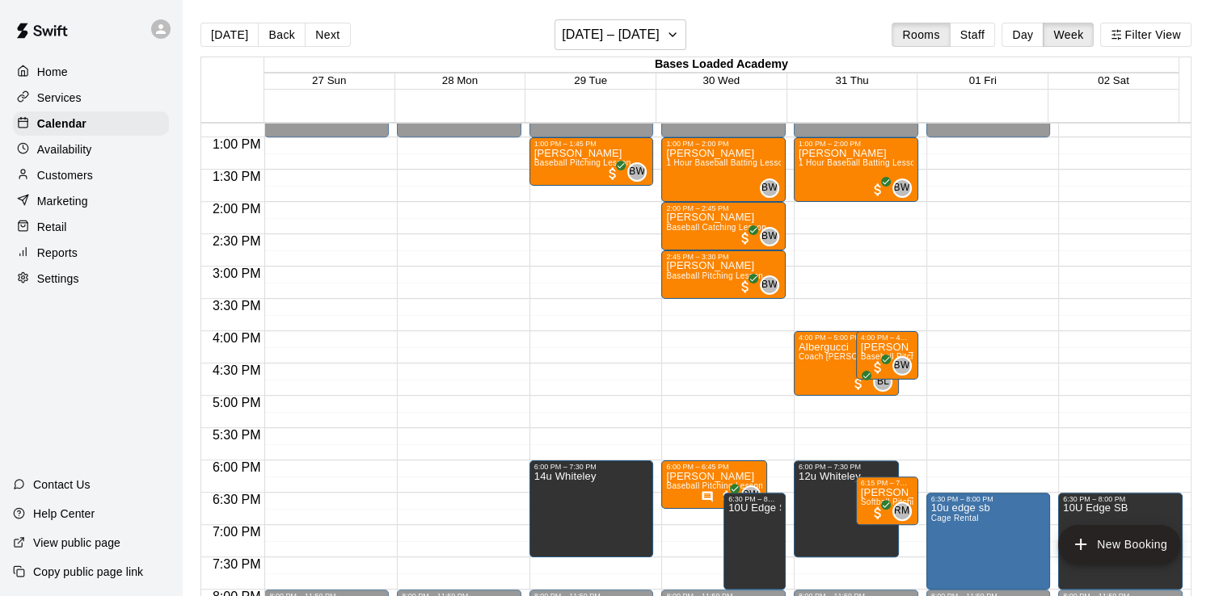
scroll to position [798, 0]
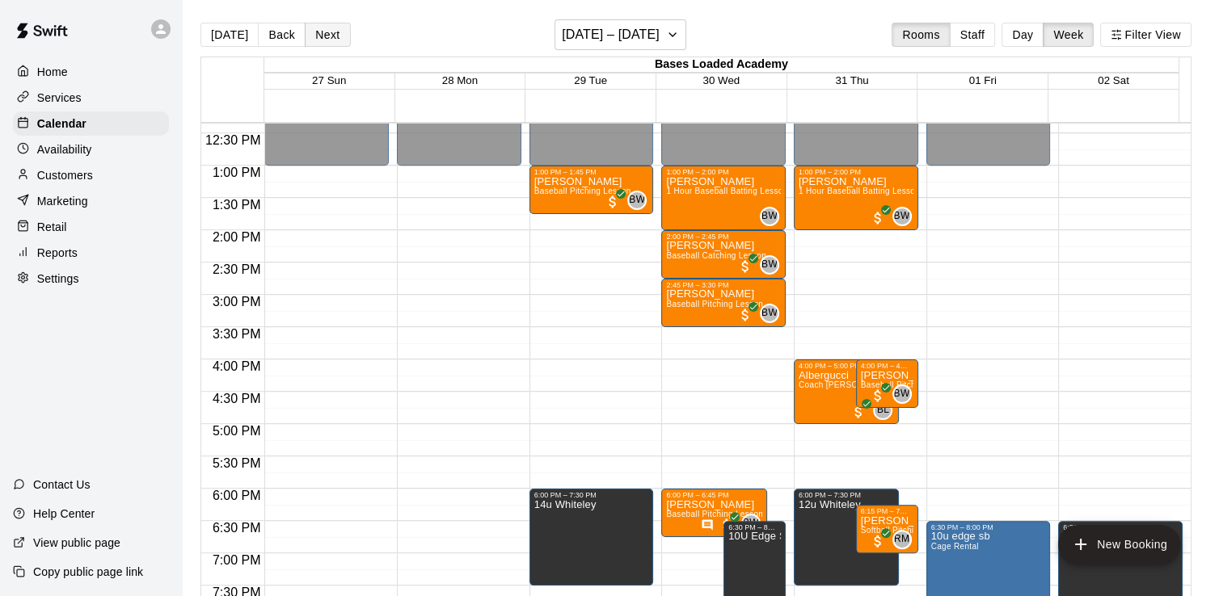
click at [331, 39] on button "Next" at bounding box center [327, 35] width 45 height 24
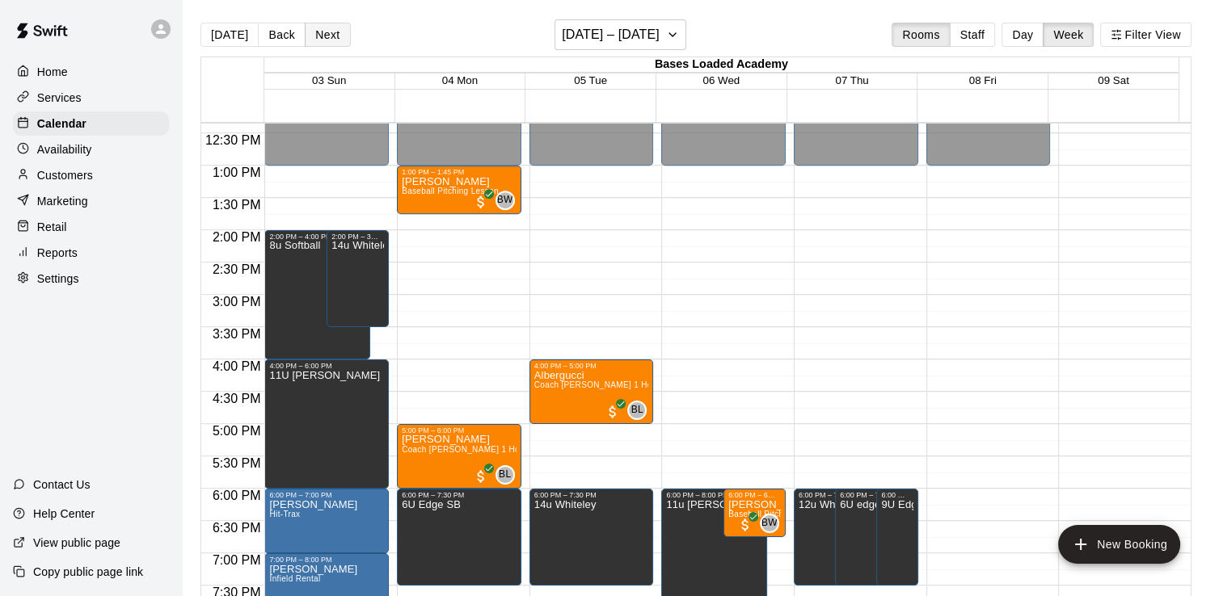
click at [340, 44] on button "Next" at bounding box center [327, 35] width 45 height 24
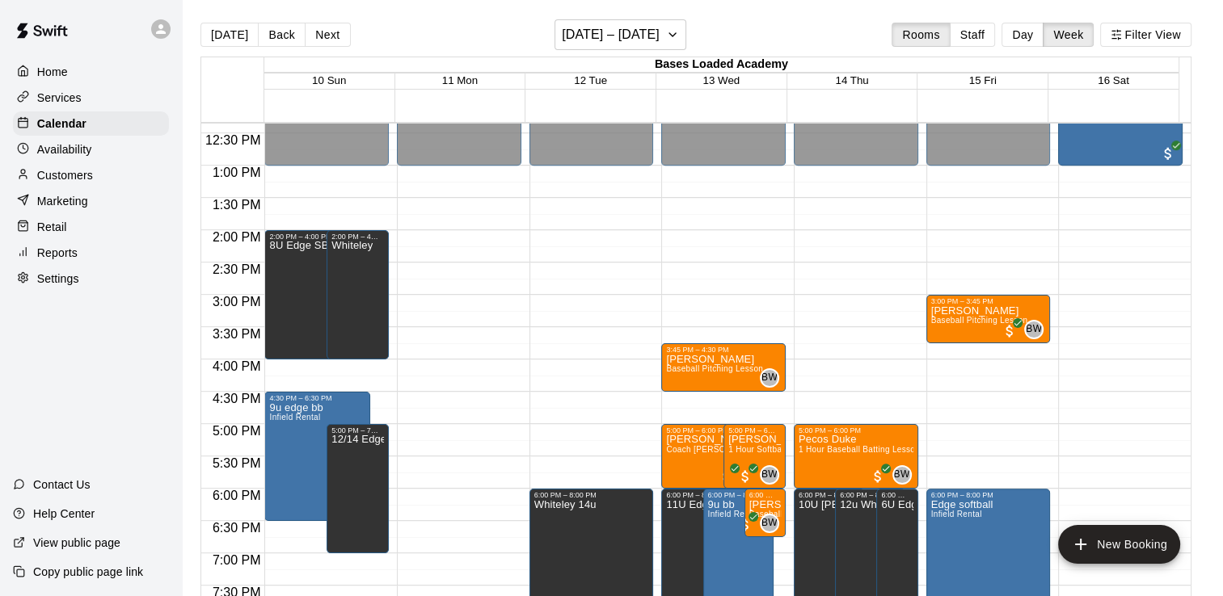
click at [76, 254] on div "Reports" at bounding box center [91, 253] width 156 height 24
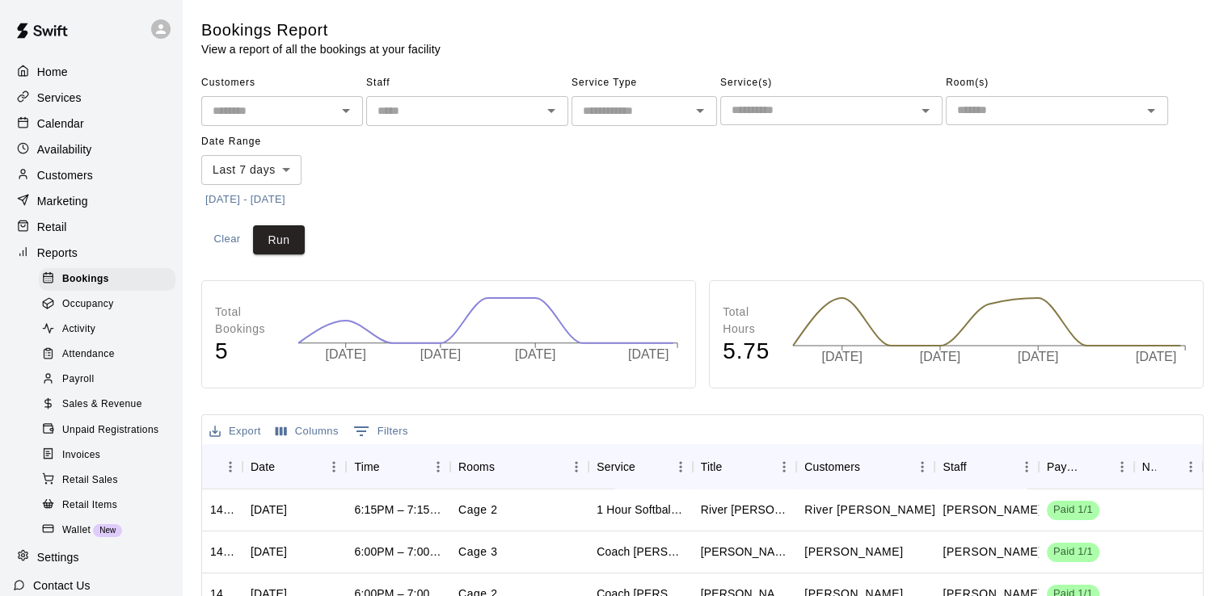
click at [95, 391] on div "Payroll" at bounding box center [107, 380] width 137 height 23
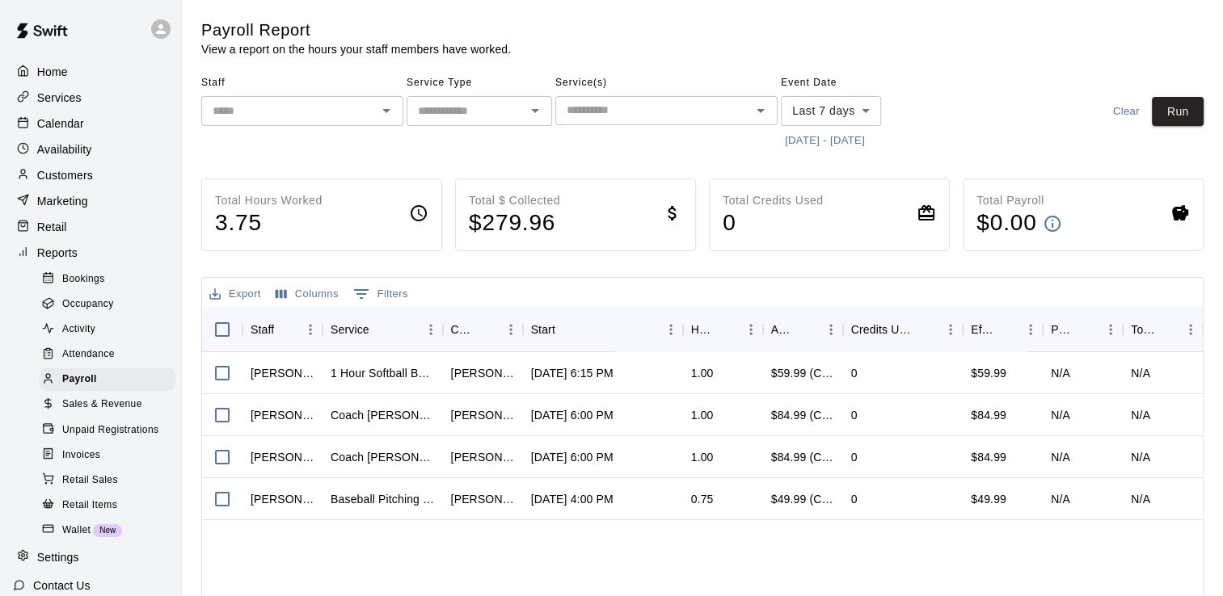
click at [388, 113] on icon "Open" at bounding box center [386, 110] width 19 height 19
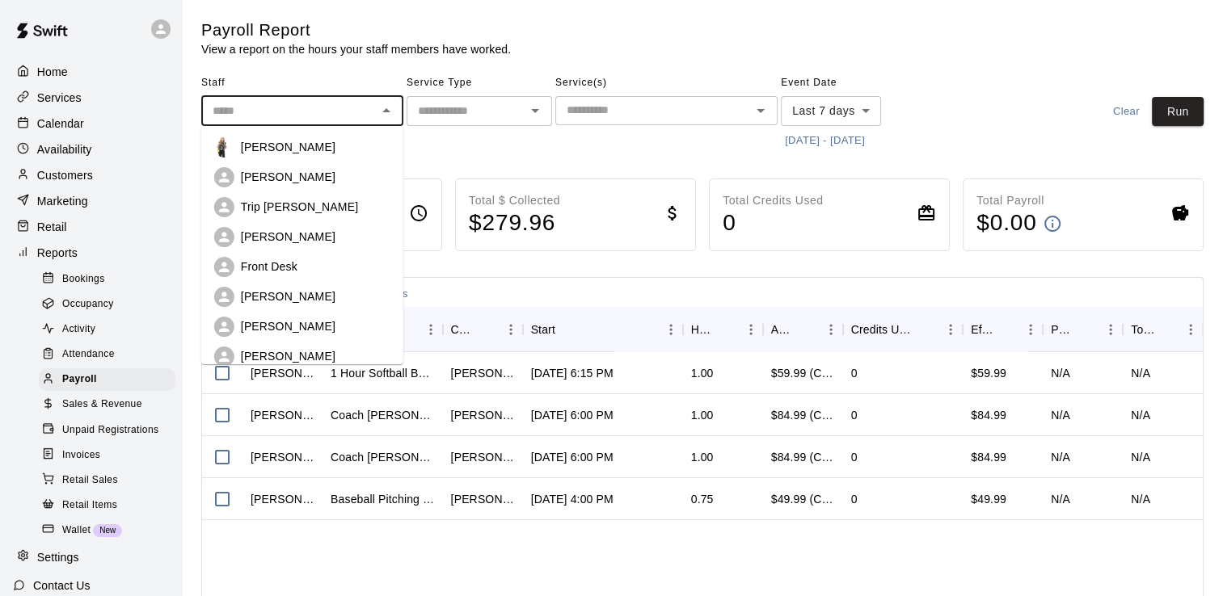
click at [309, 292] on div "[PERSON_NAME]" at bounding box center [316, 297] width 150 height 16
type input "**********"
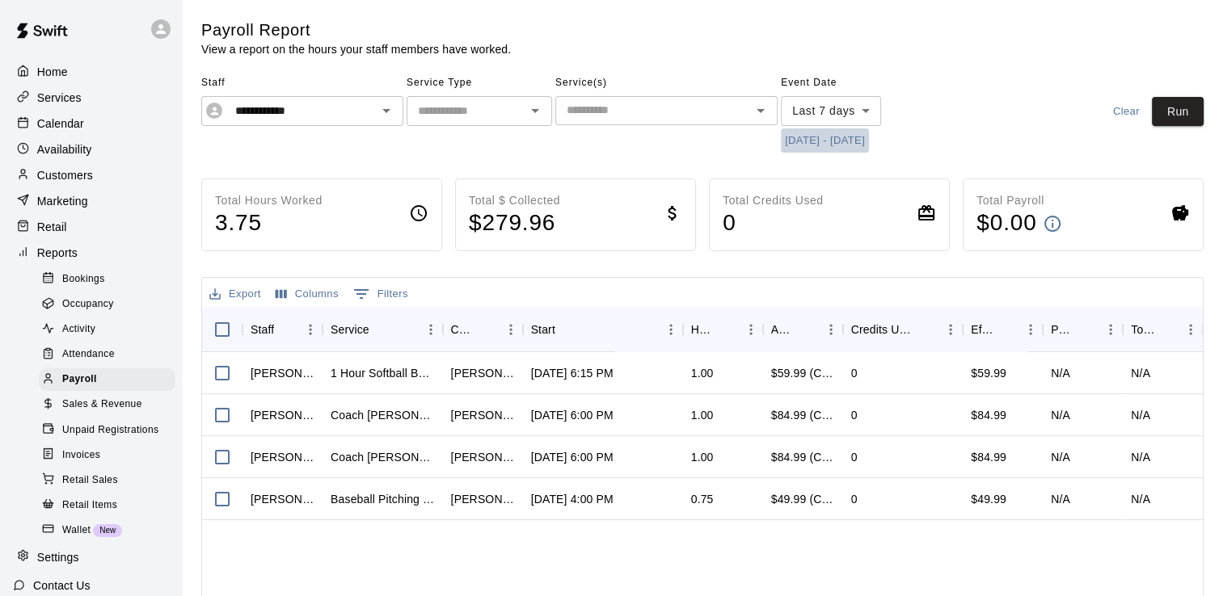
click at [828, 141] on button "[DATE] - [DATE]" at bounding box center [825, 140] width 88 height 25
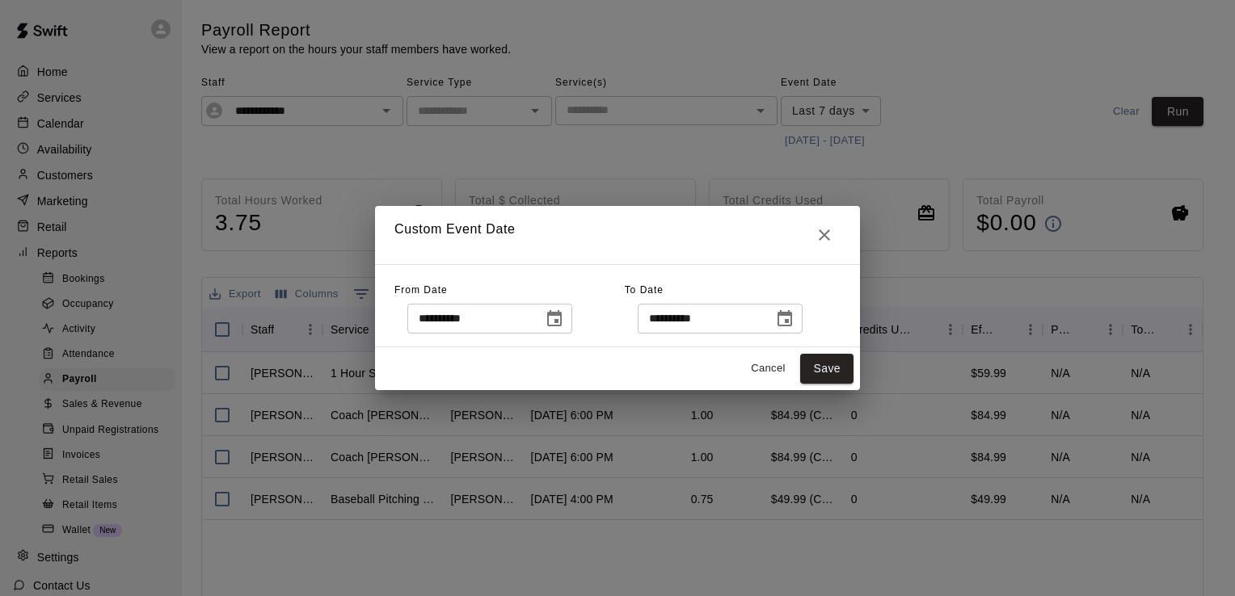
click at [571, 318] on button "Choose date, selected date is Sep 5, 2025" at bounding box center [554, 319] width 32 height 32
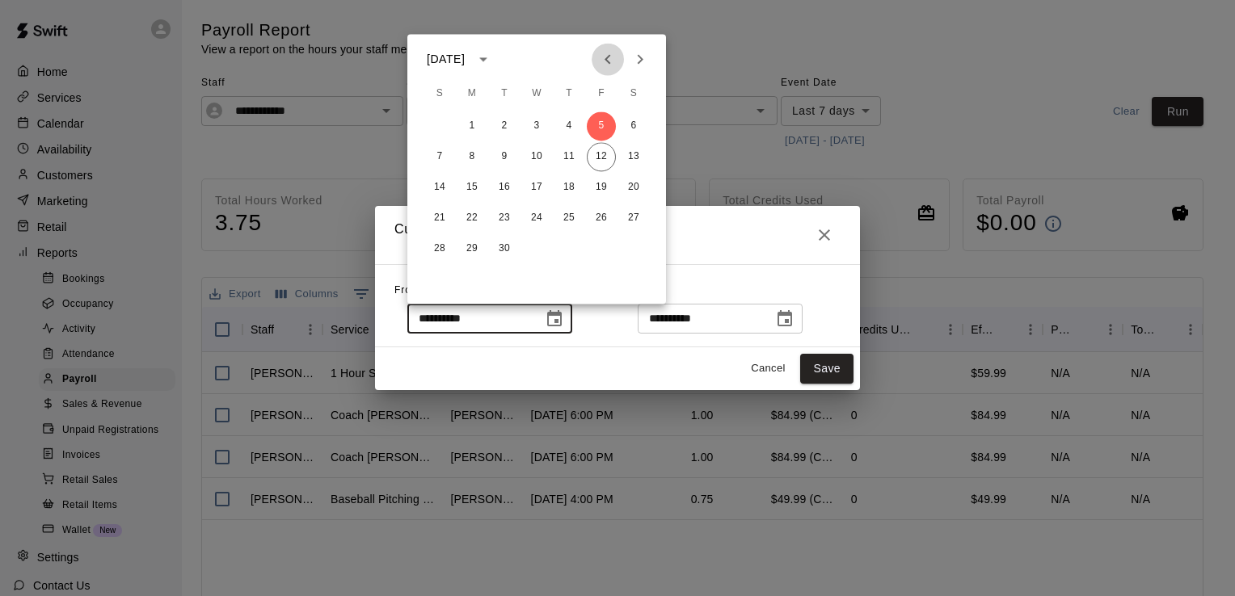
click at [609, 63] on icon "Previous month" at bounding box center [608, 59] width 6 height 10
click at [435, 272] on button "31" at bounding box center [439, 279] width 29 height 29
type input "**********"
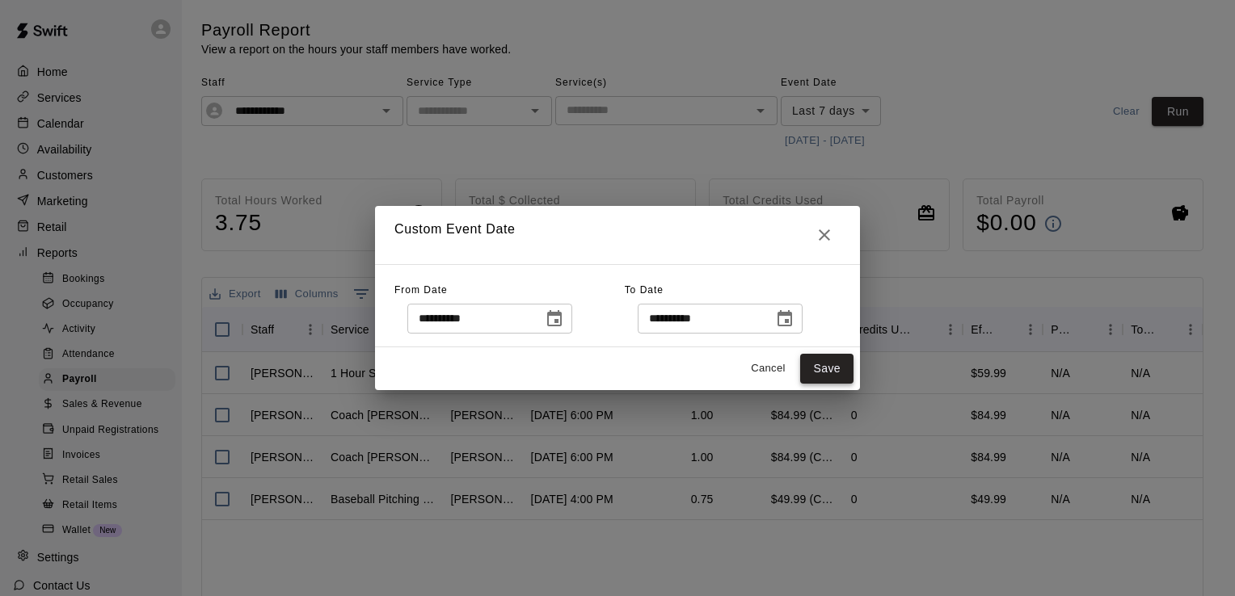
click at [840, 370] on button "Save" at bounding box center [826, 369] width 53 height 30
type input "******"
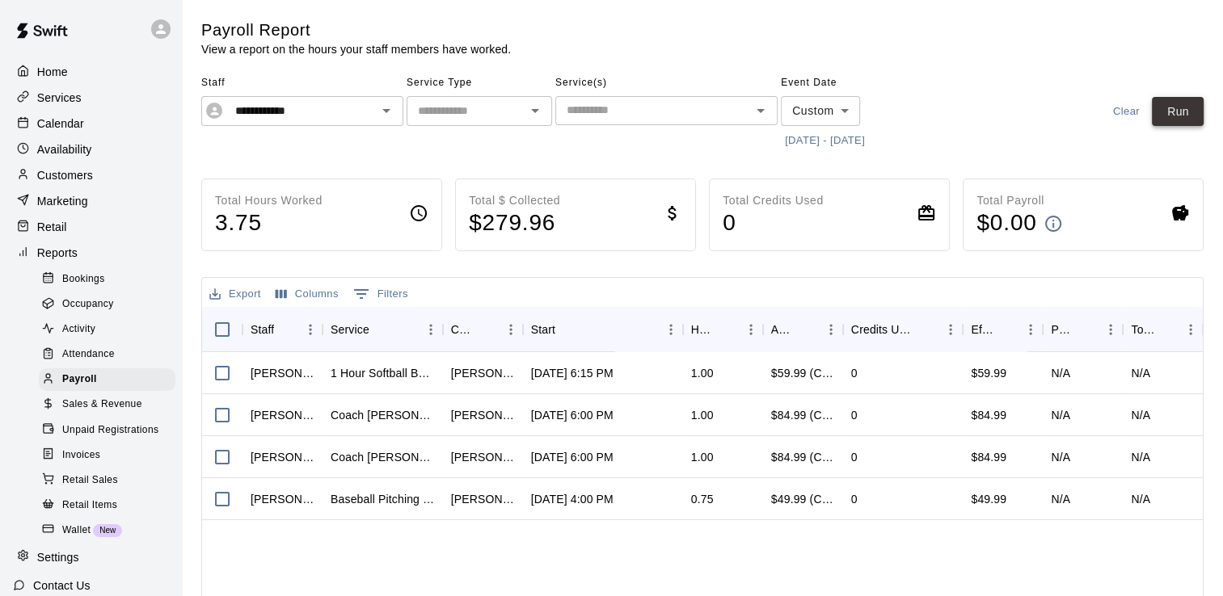
click at [1198, 109] on button "Run" at bounding box center [1178, 112] width 52 height 30
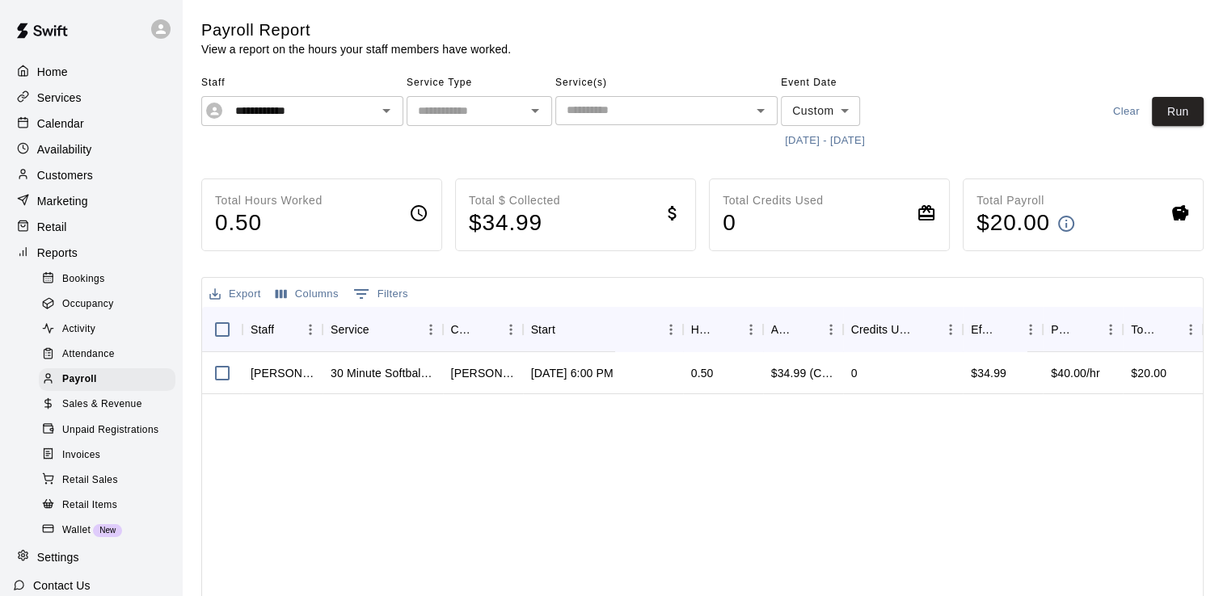
click at [55, 231] on p "Retail" at bounding box center [52, 227] width 30 height 16
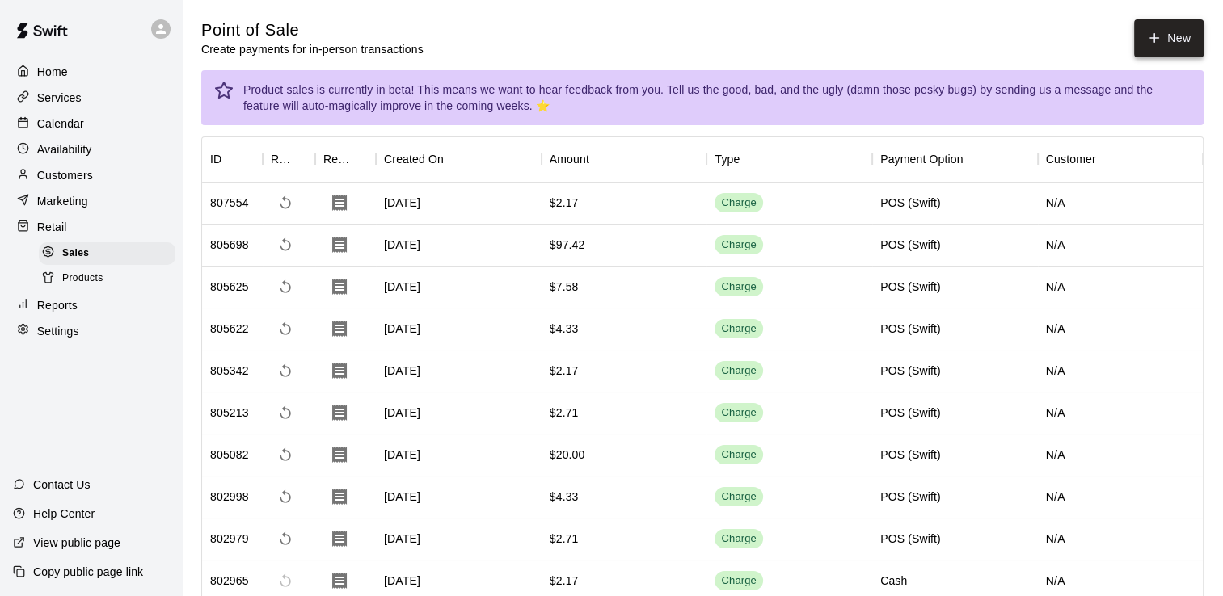
click at [1165, 46] on button "New" at bounding box center [1169, 38] width 70 height 38
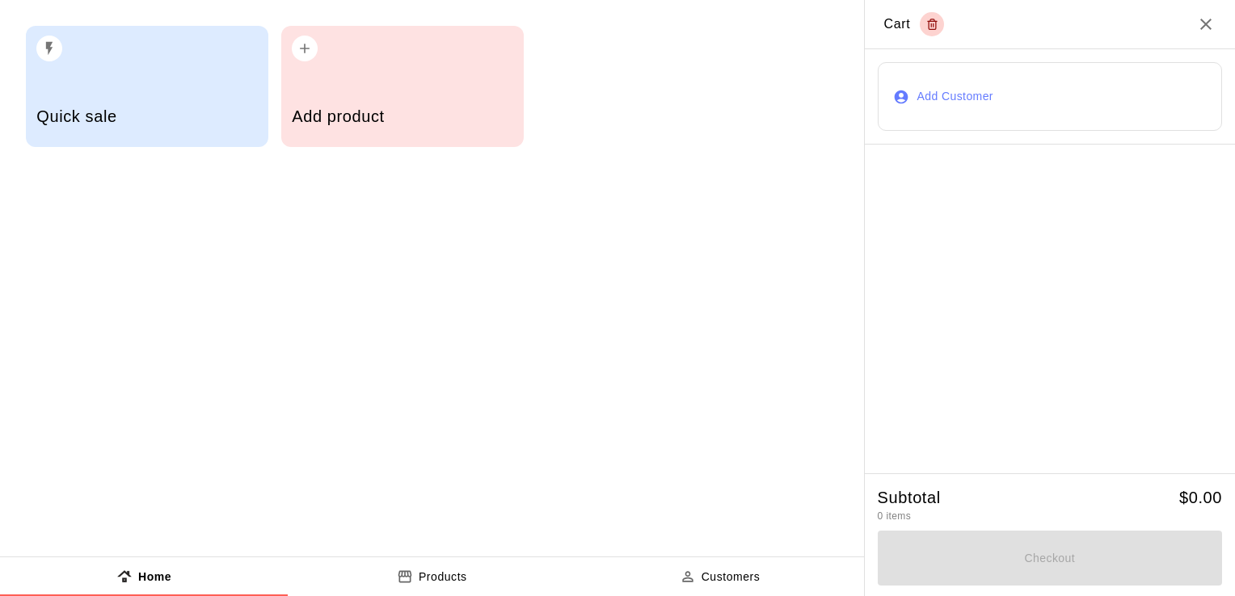
click at [165, 91] on div "Quick sale" at bounding box center [146, 118] width 221 height 57
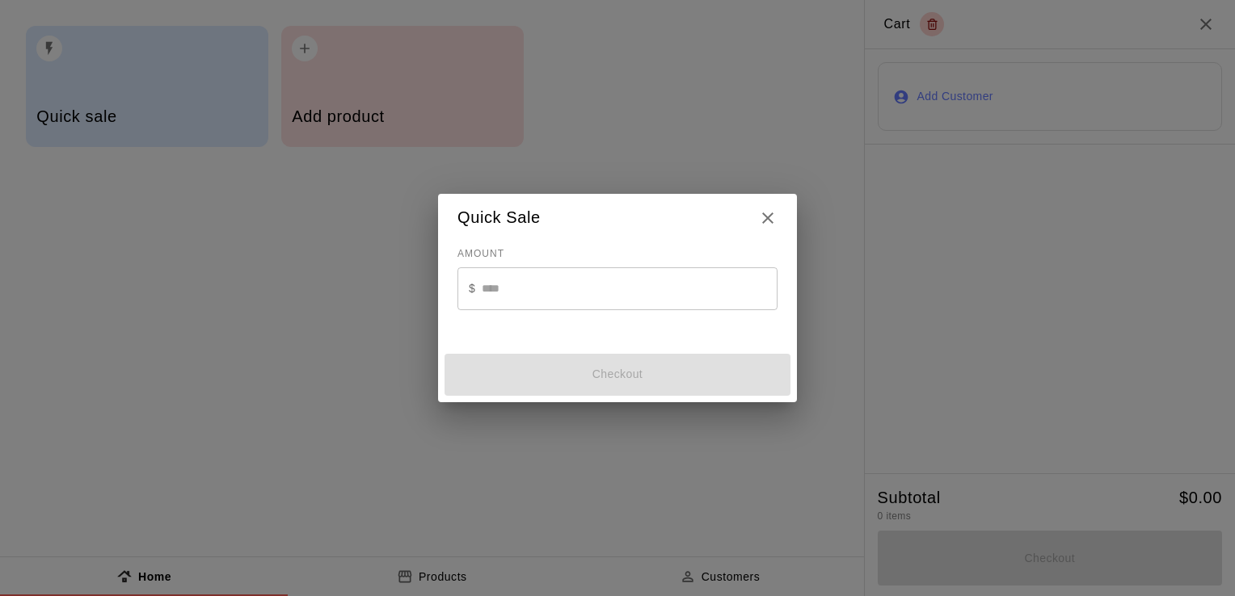
click at [559, 278] on input "text" at bounding box center [630, 289] width 296 height 43
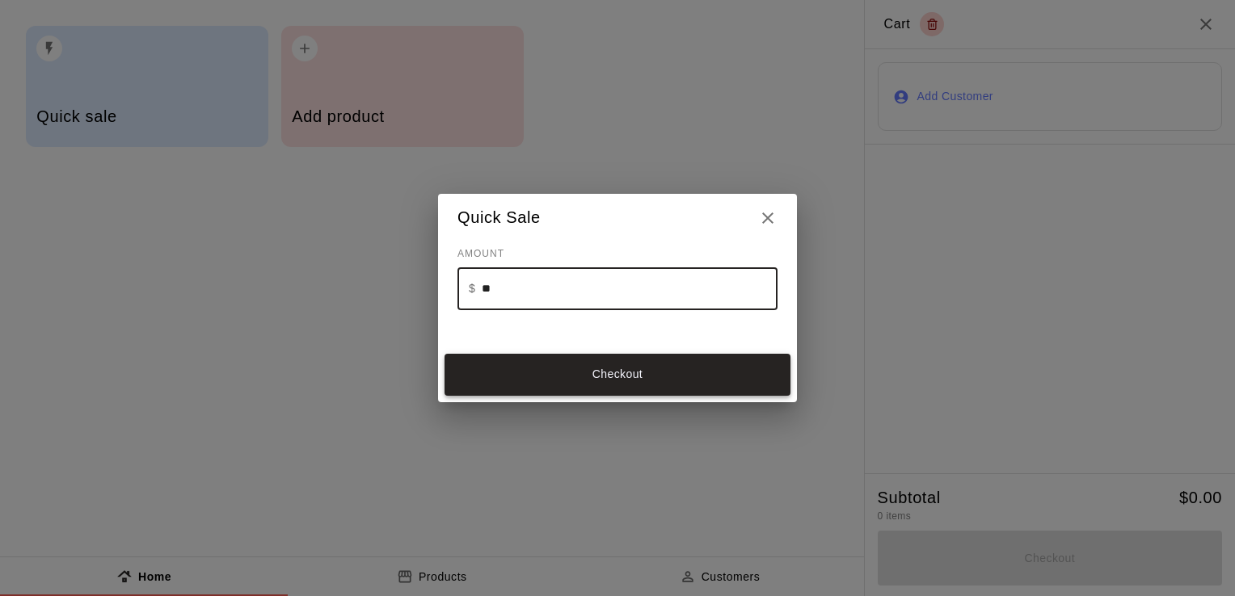
type input "**"
click at [598, 374] on button "Checkout" at bounding box center [617, 375] width 346 height 42
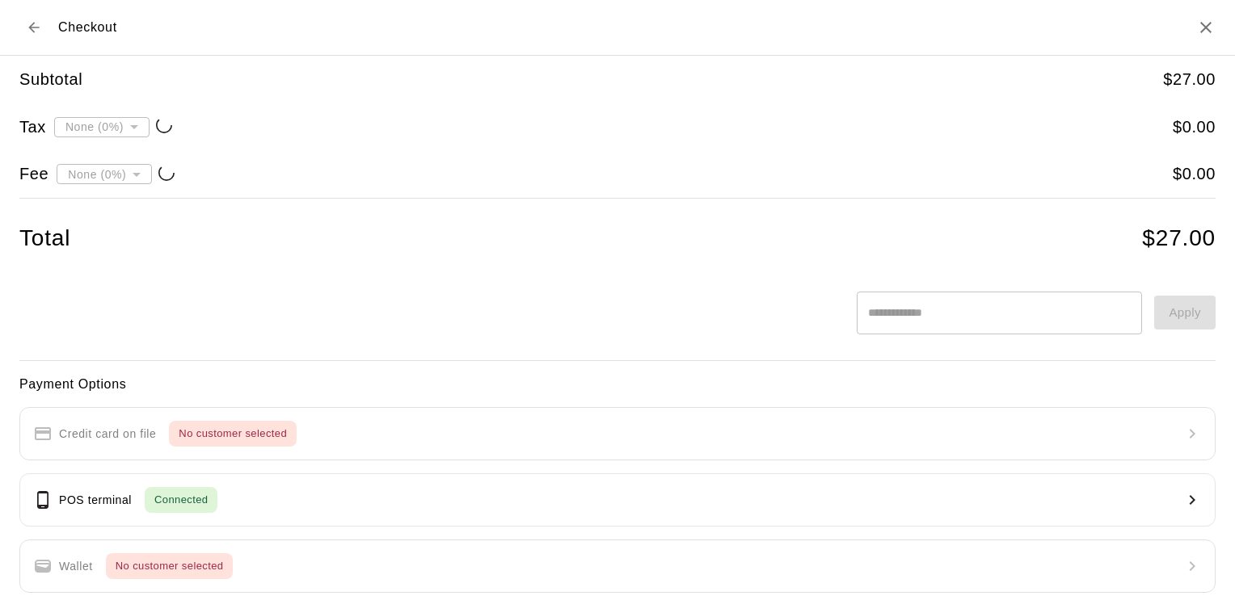
type input "**********"
click at [34, 29] on icon "Back to cart" at bounding box center [34, 27] width 16 height 16
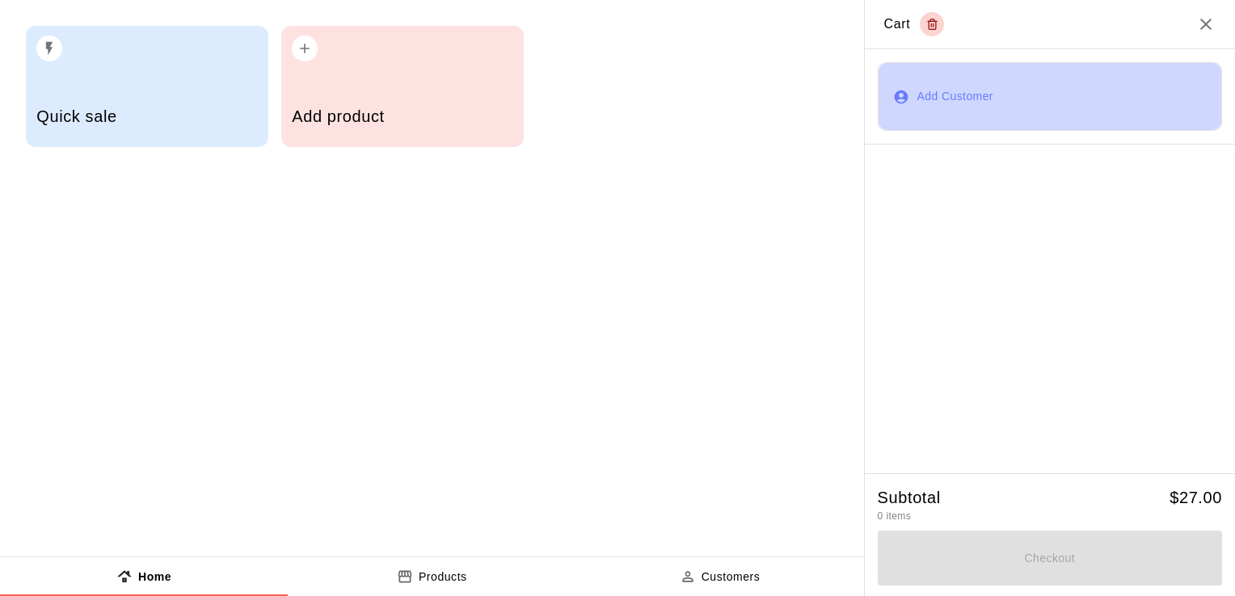
click at [928, 91] on button "Add Customer" at bounding box center [1050, 96] width 344 height 69
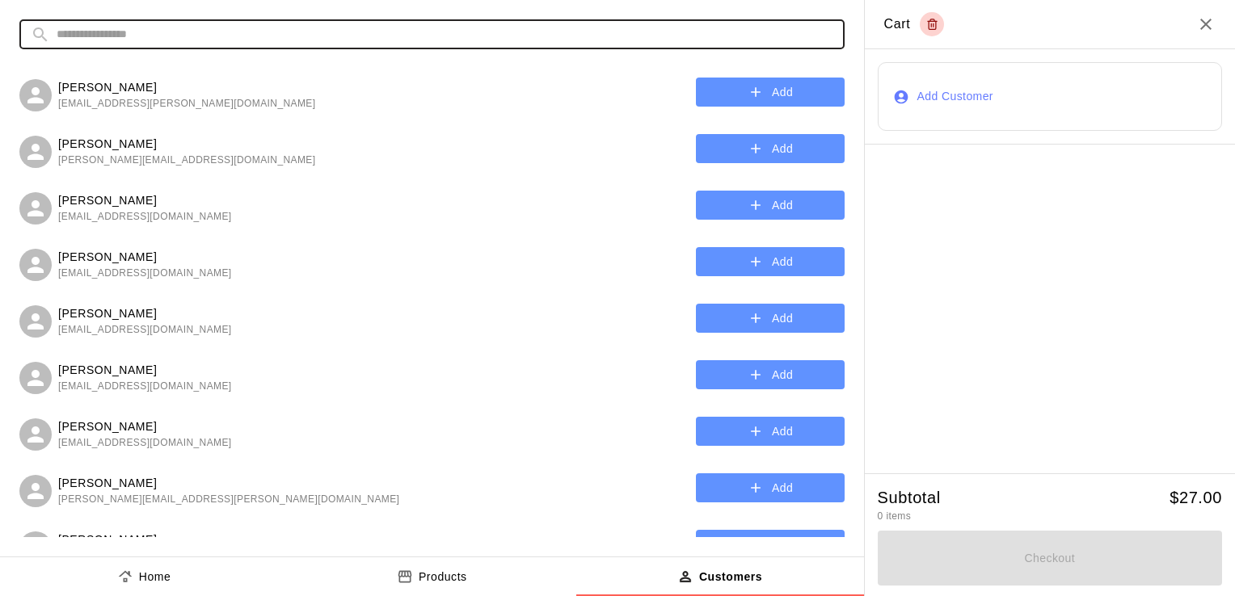
click at [136, 33] on input "text" at bounding box center [445, 34] width 777 height 30
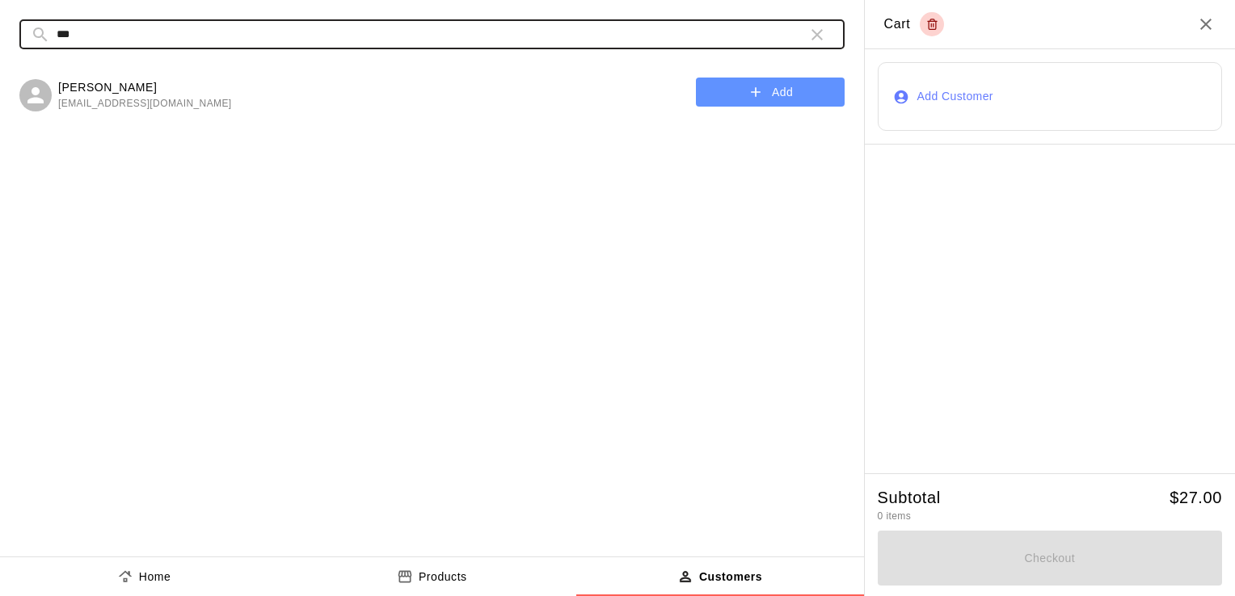
type input "***"
click at [777, 86] on button "Add" at bounding box center [770, 93] width 149 height 30
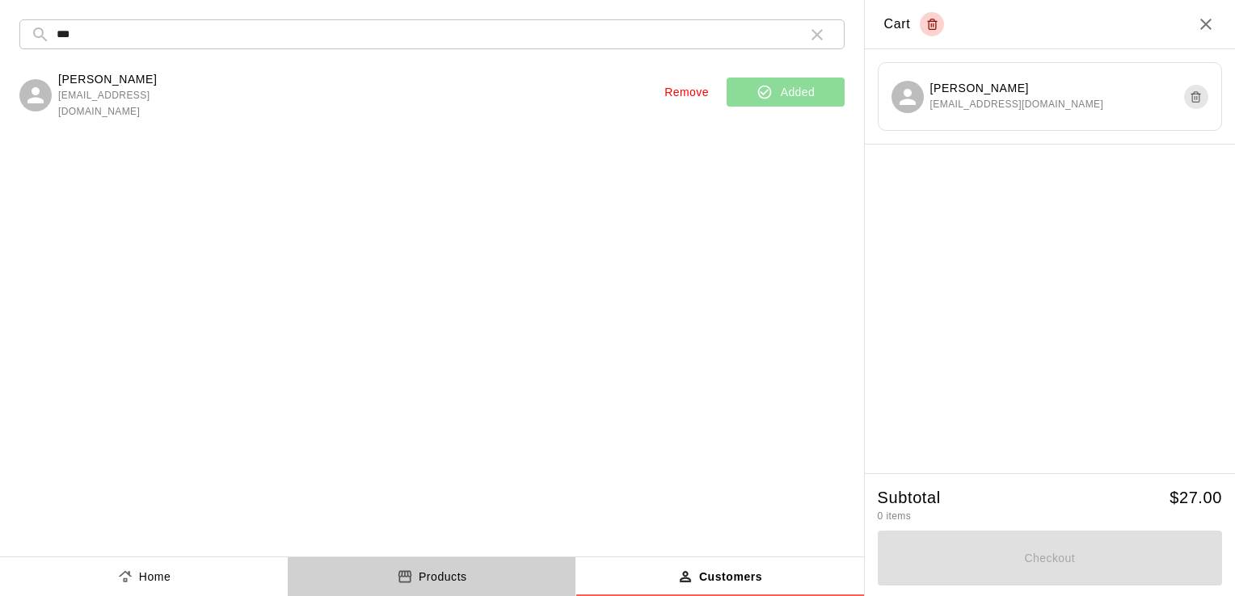
click at [423, 571] on p "Products" at bounding box center [443, 577] width 48 height 17
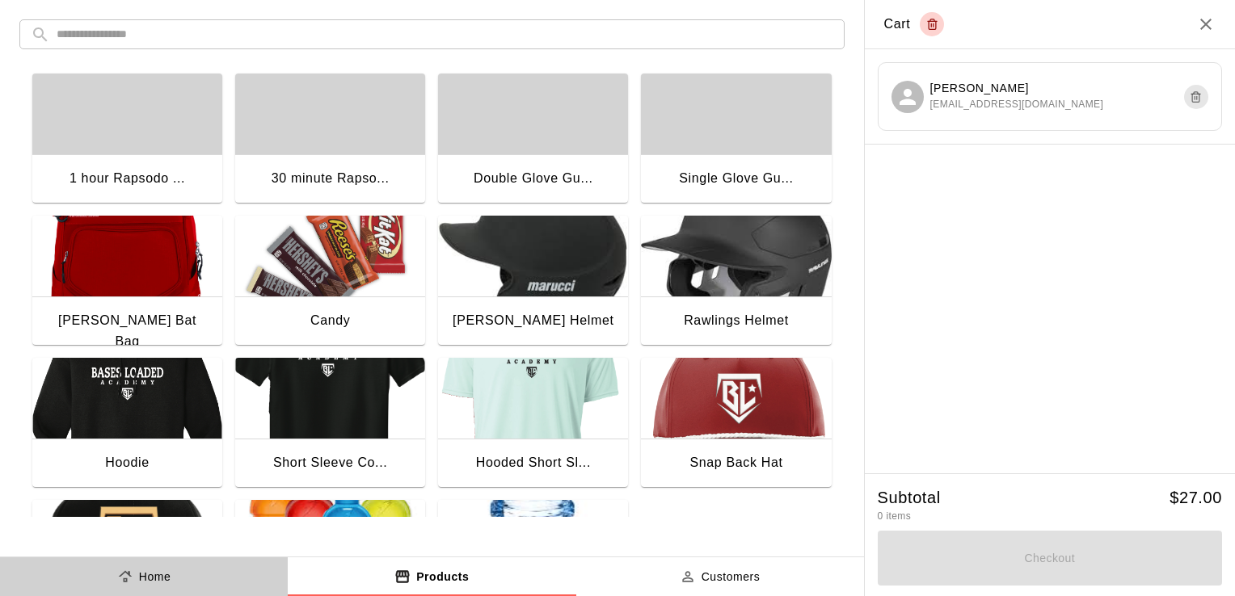
click at [158, 583] on p "Home" at bounding box center [155, 577] width 32 height 17
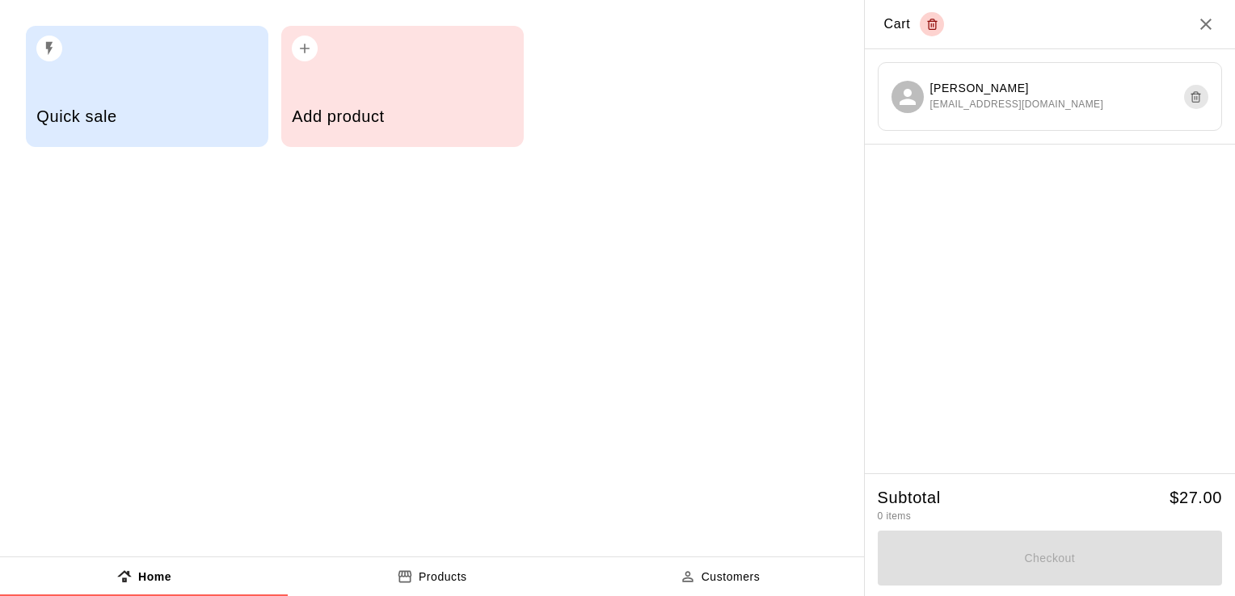
click at [200, 78] on div "Quick sale" at bounding box center [147, 86] width 242 height 121
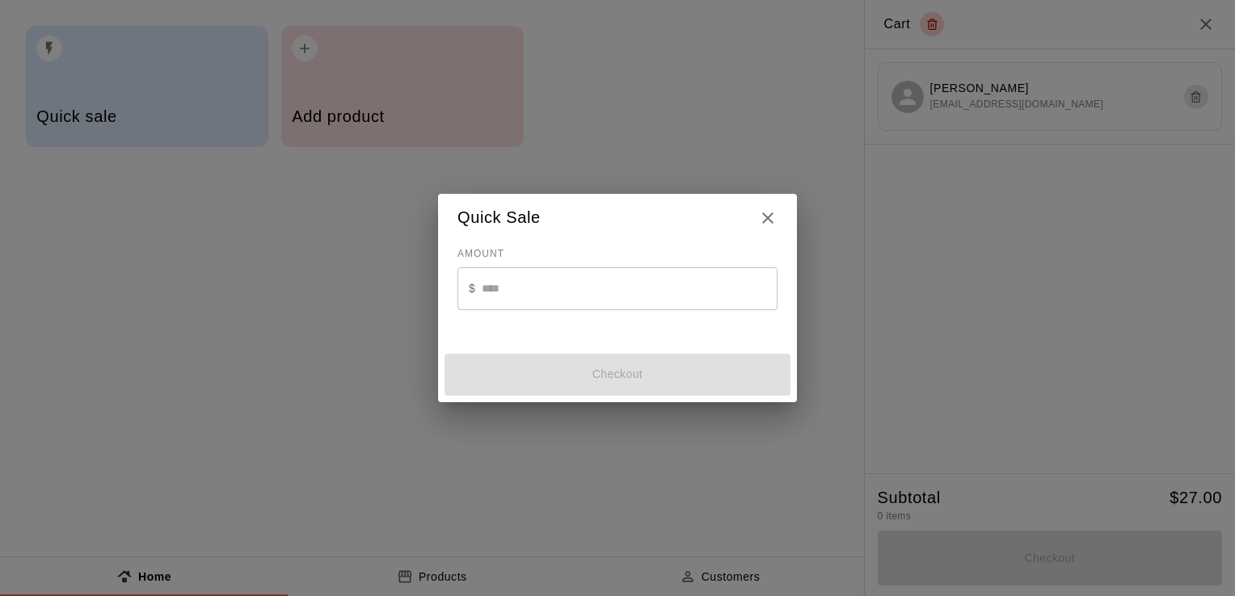
click at [558, 293] on input "text" at bounding box center [630, 289] width 296 height 43
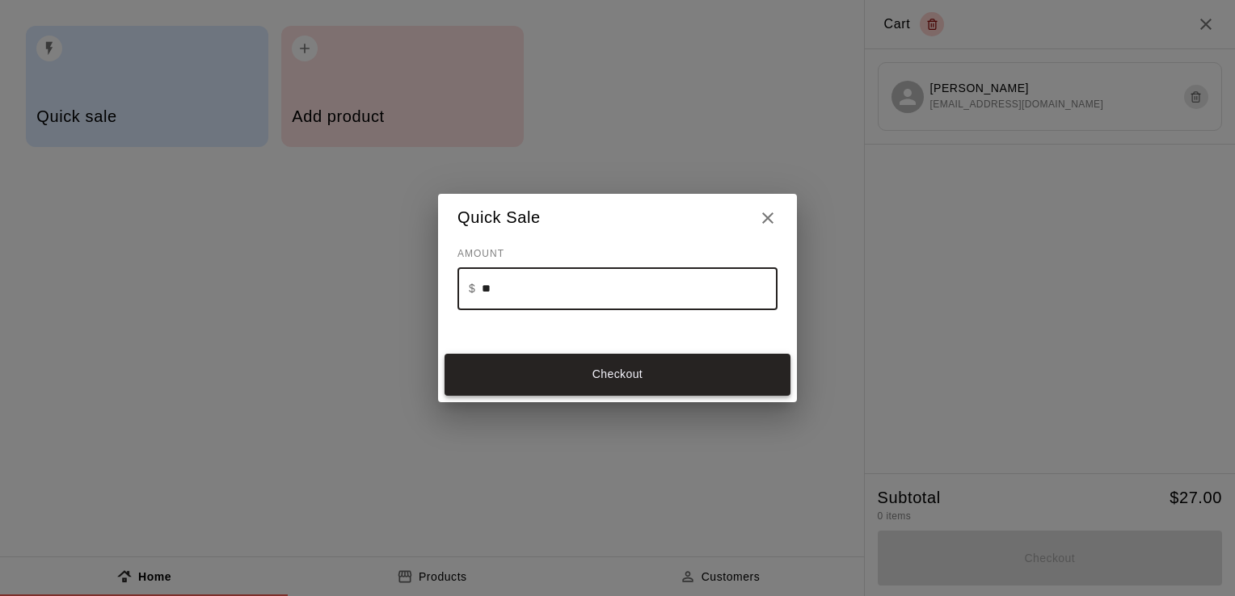
type input "**"
click at [619, 389] on button "Checkout" at bounding box center [617, 375] width 346 height 42
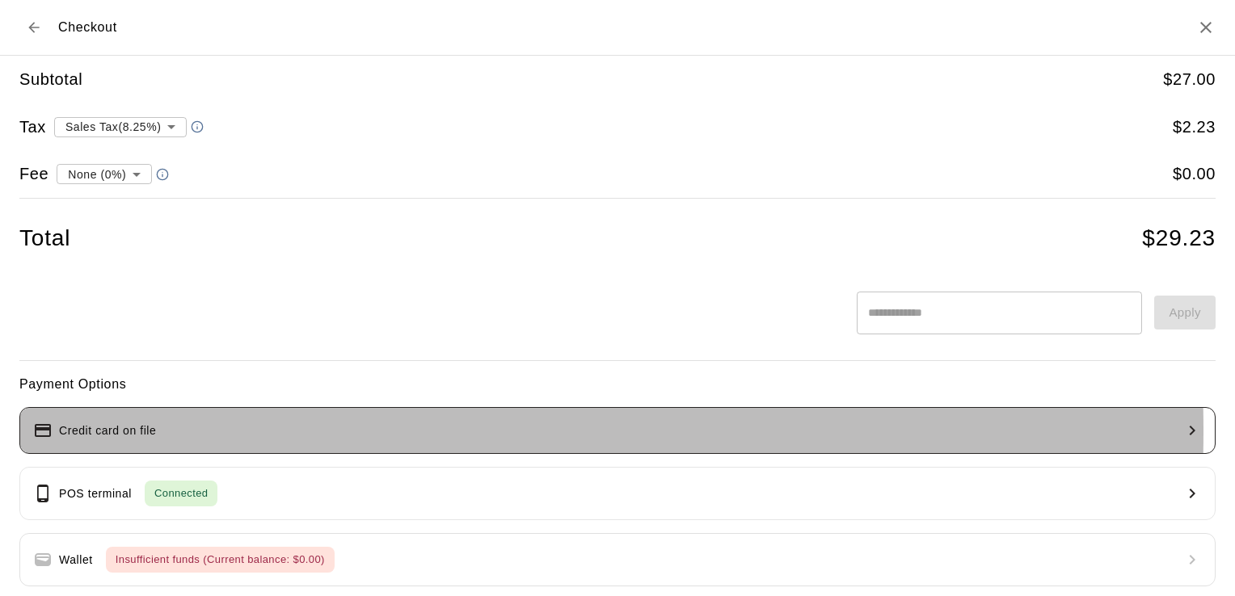
click at [160, 431] on button "Credit card on file" at bounding box center [617, 430] width 1196 height 47
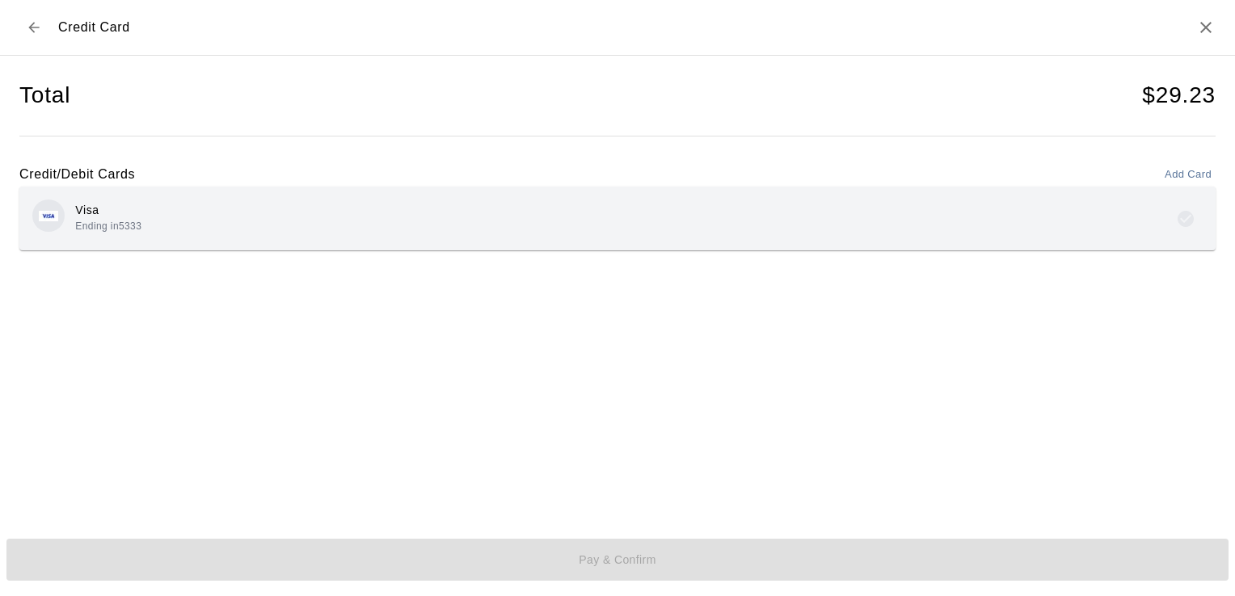
click at [234, 225] on div "Visa Ending in 5333" at bounding box center [617, 219] width 1170 height 38
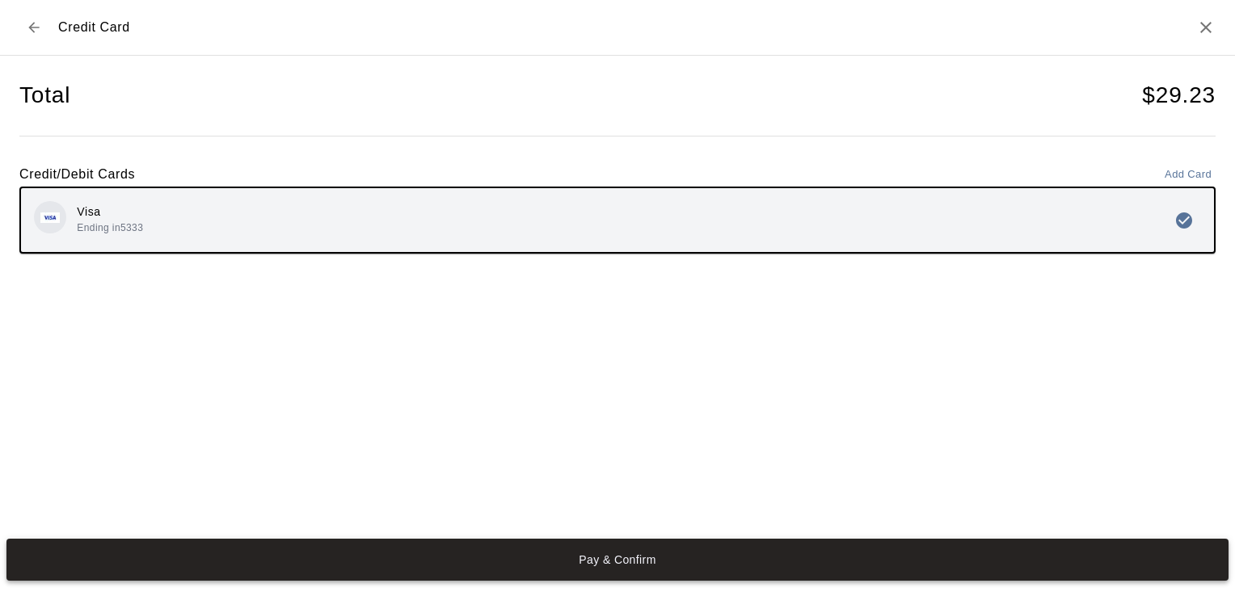
click at [661, 564] on button "Pay & Confirm" at bounding box center [617, 560] width 1222 height 42
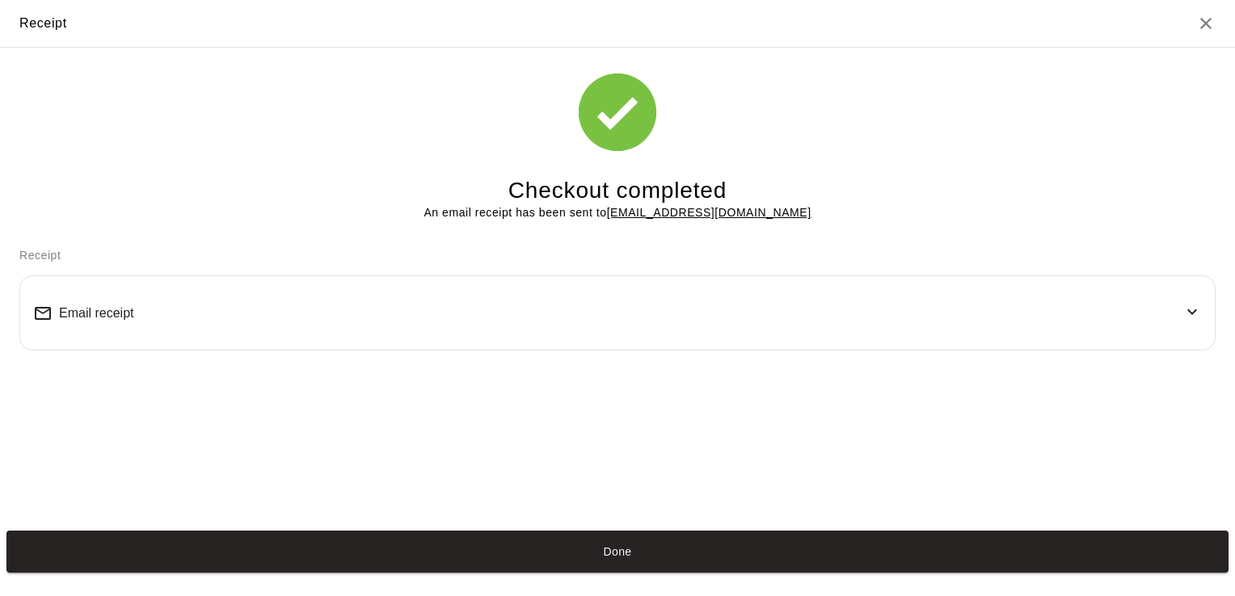
click at [234, 319] on div "Email receipt" at bounding box center [617, 313] width 1169 height 48
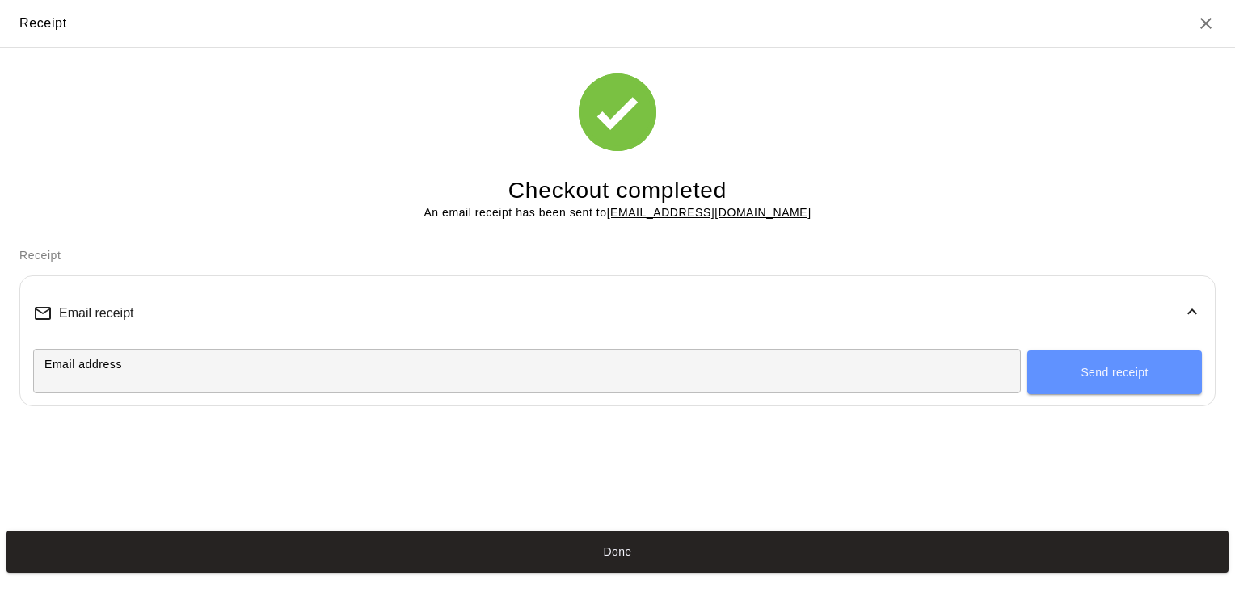
click at [1182, 315] on icon at bounding box center [1191, 311] width 19 height 19
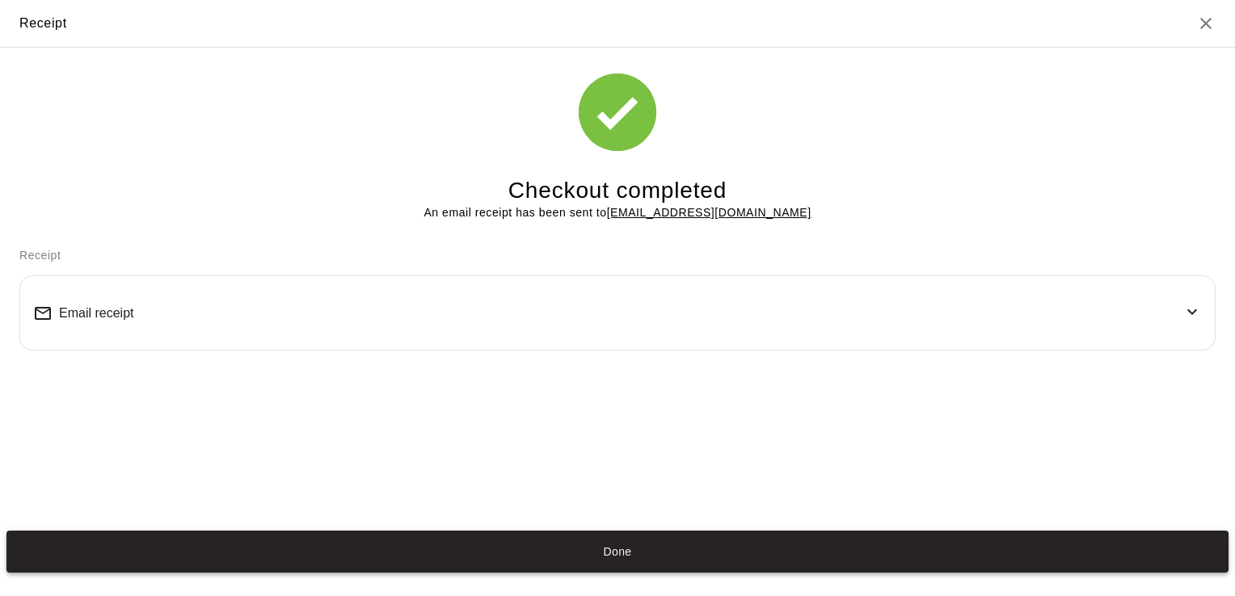
click at [642, 546] on button "Done" at bounding box center [617, 552] width 1222 height 42
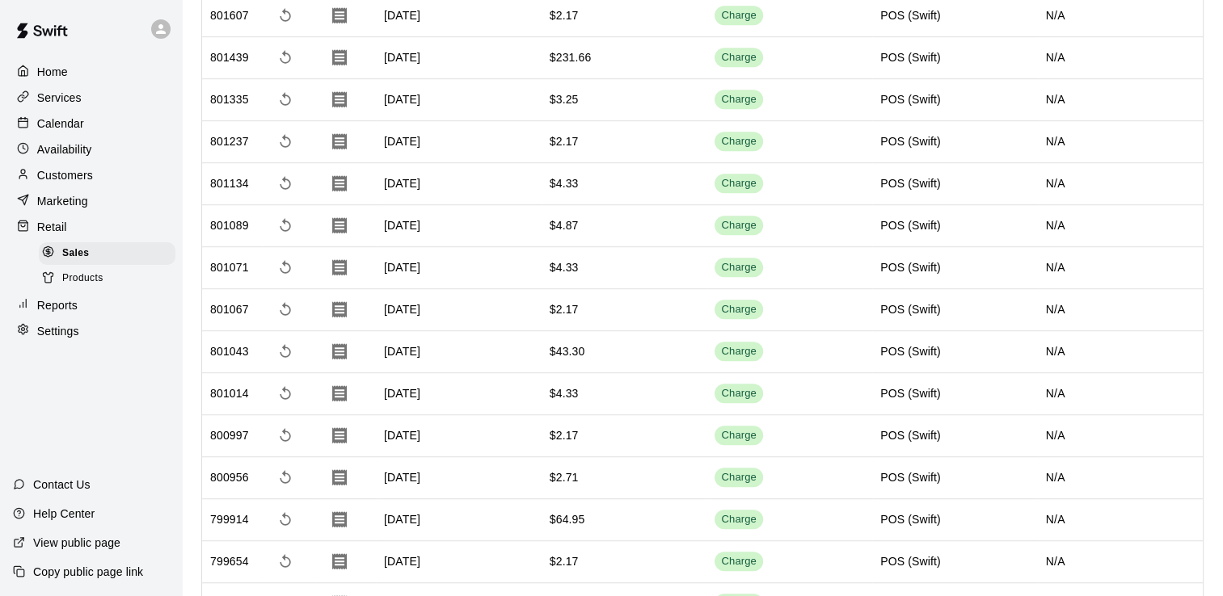
scroll to position [970, 0]
